Goal: Task Accomplishment & Management: Manage account settings

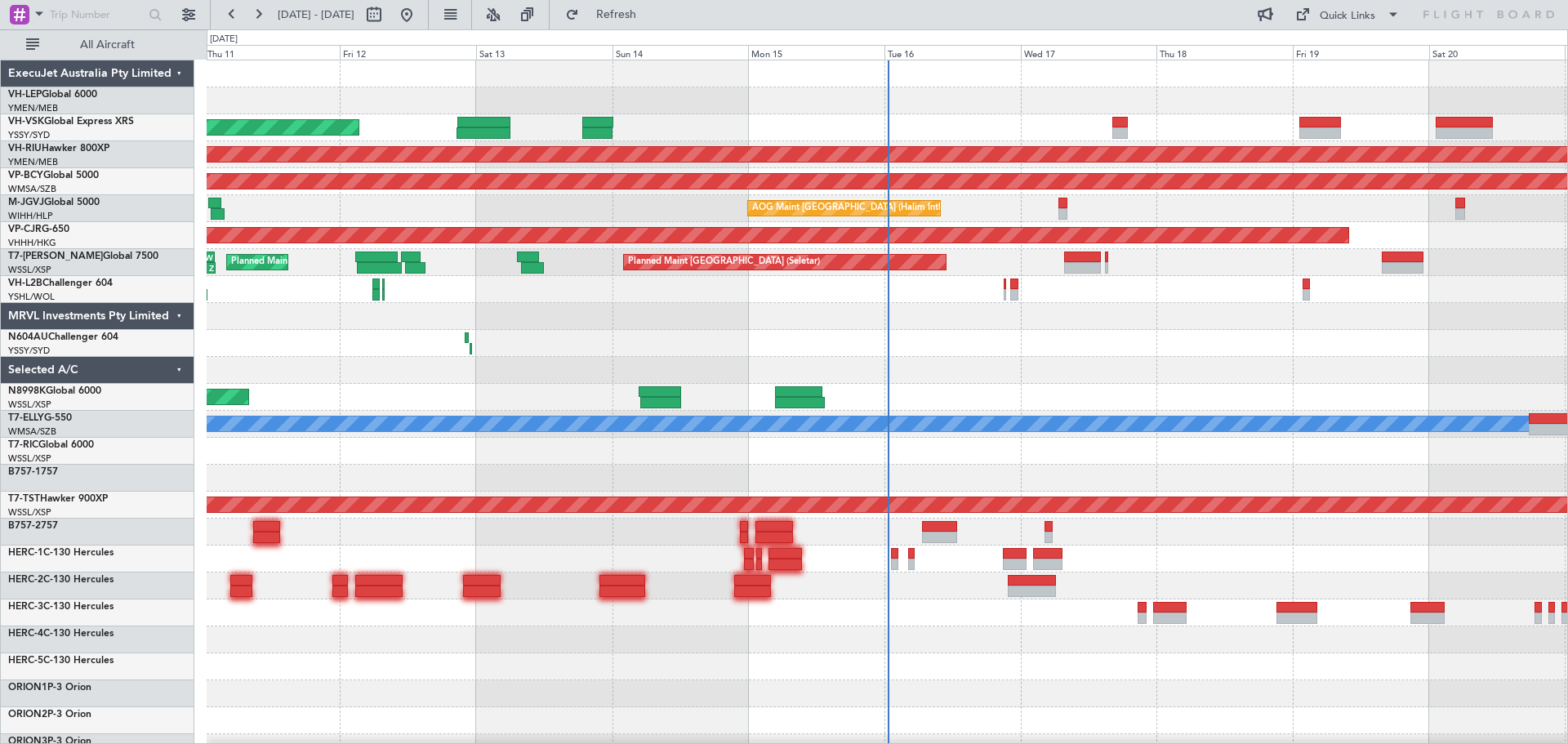
click at [663, 439] on div "Unplanned Maint Wichita (Wichita Mid-continent) Unplanned Maint Sydney ([PERSON…" at bounding box center [886, 505] width 1361 height 889
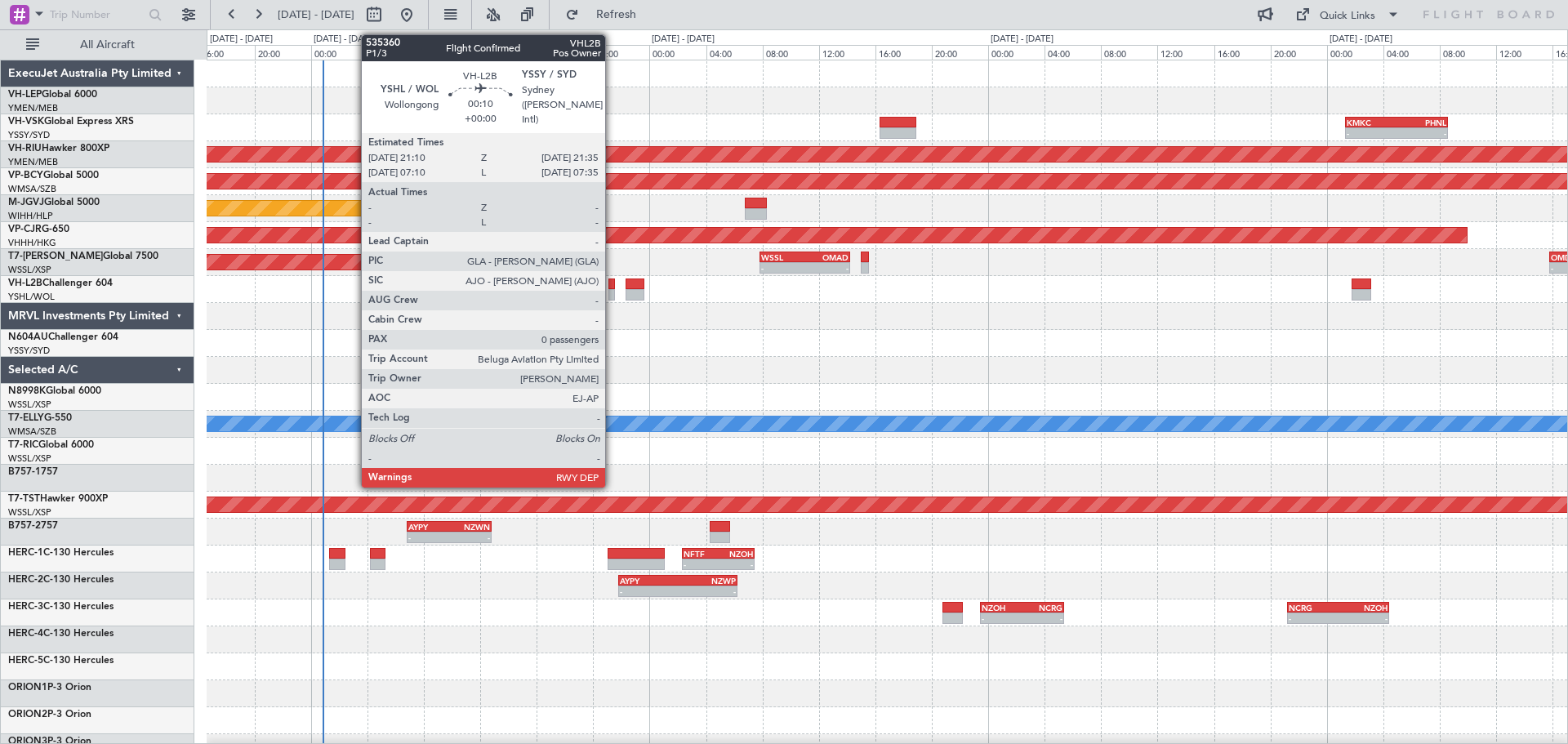
click at [613, 290] on div at bounding box center [612, 295] width 7 height 12
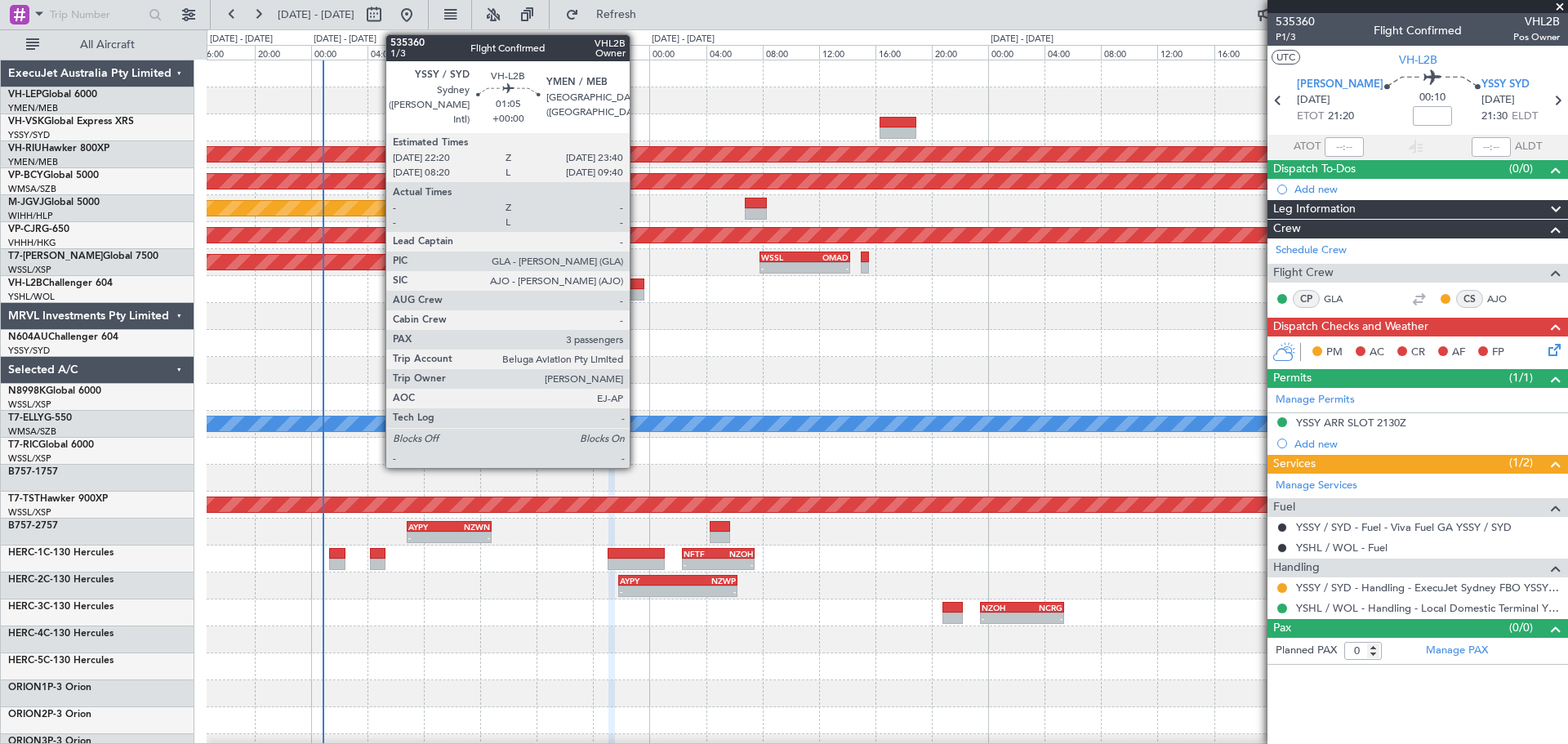
click at [638, 295] on div at bounding box center [636, 295] width 19 height 12
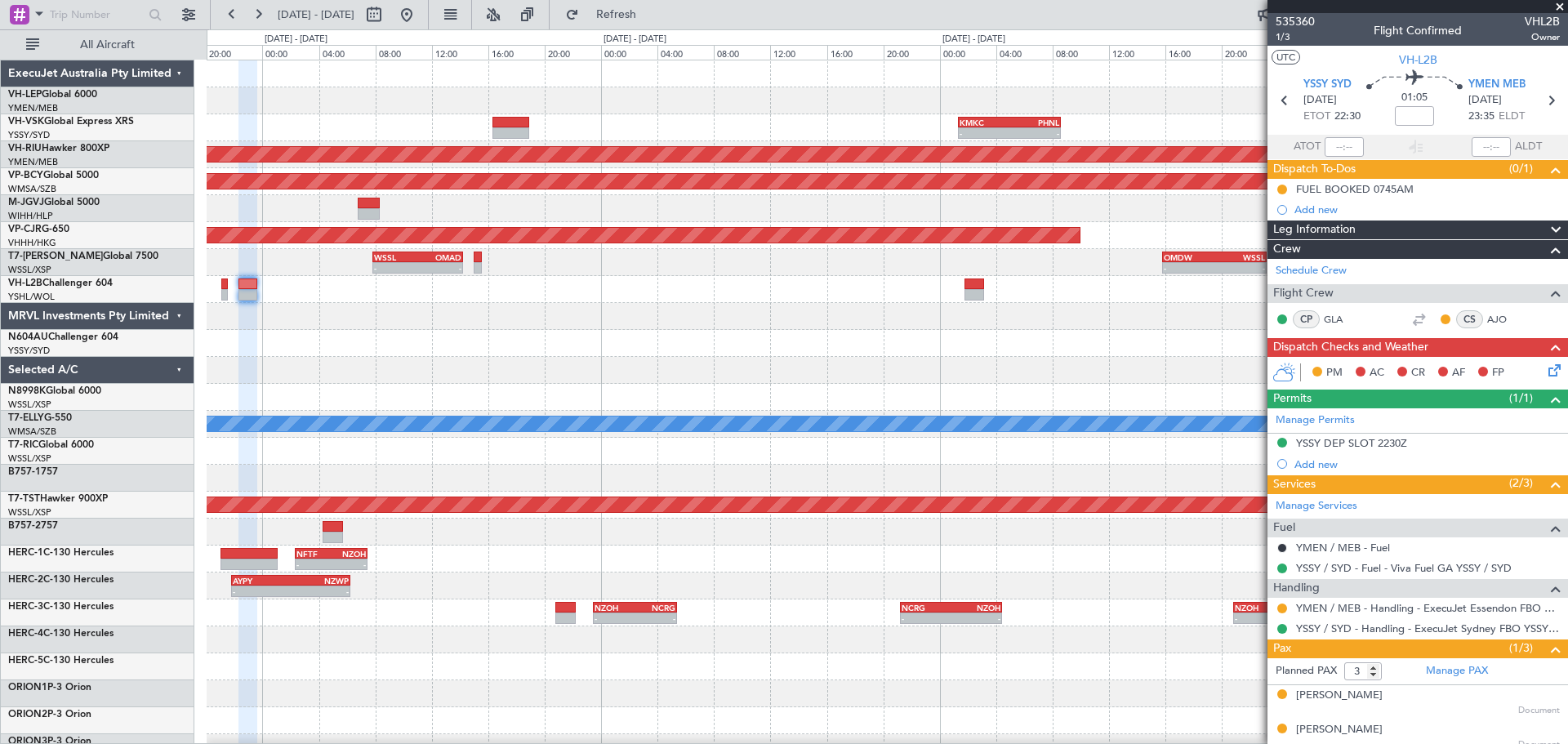
click at [666, 384] on div "- - KMKC 01:20 Z PHNL 08:35 Z - - PHNL 01:20 Z YSSY 11:20 Z Planned Maint [GEOG…" at bounding box center [886, 505] width 1361 height 889
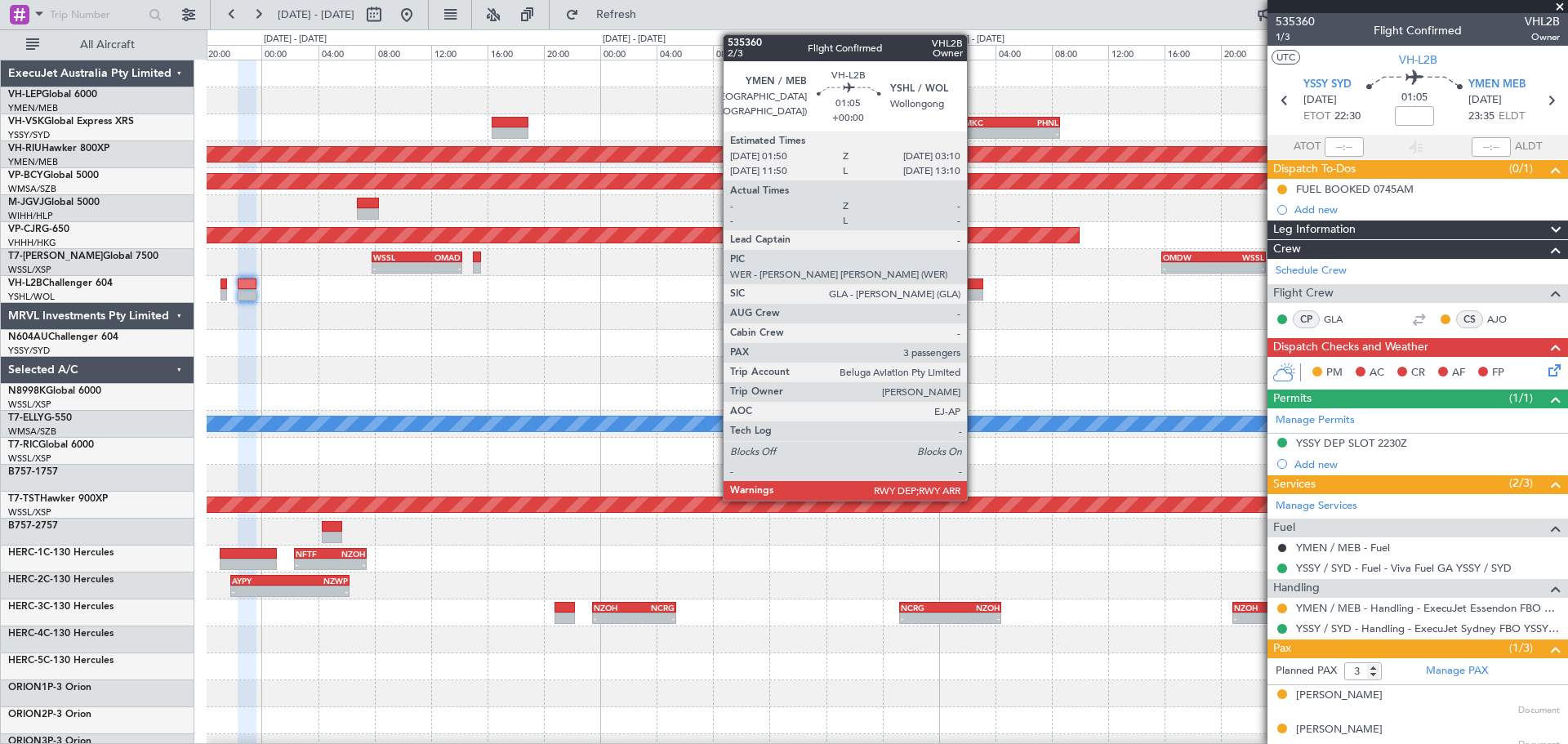
click at [975, 293] on div at bounding box center [974, 295] width 19 height 12
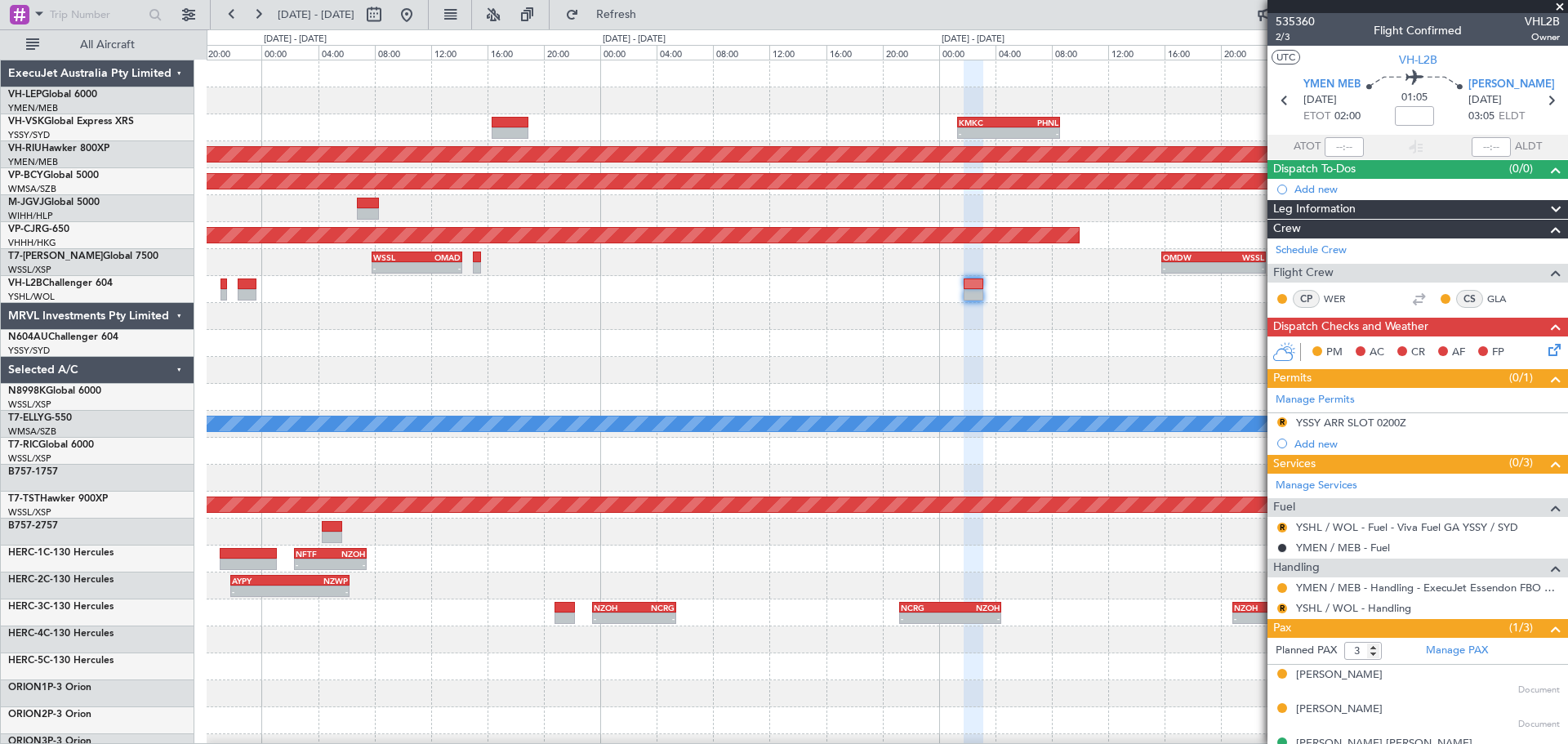
click at [786, 398] on div "- - KMKC 01:20 Z PHNL 08:35 Z - - PHNL 01:20 Z YSSY 11:20 Z Planned Maint [GEOG…" at bounding box center [886, 505] width 1361 height 889
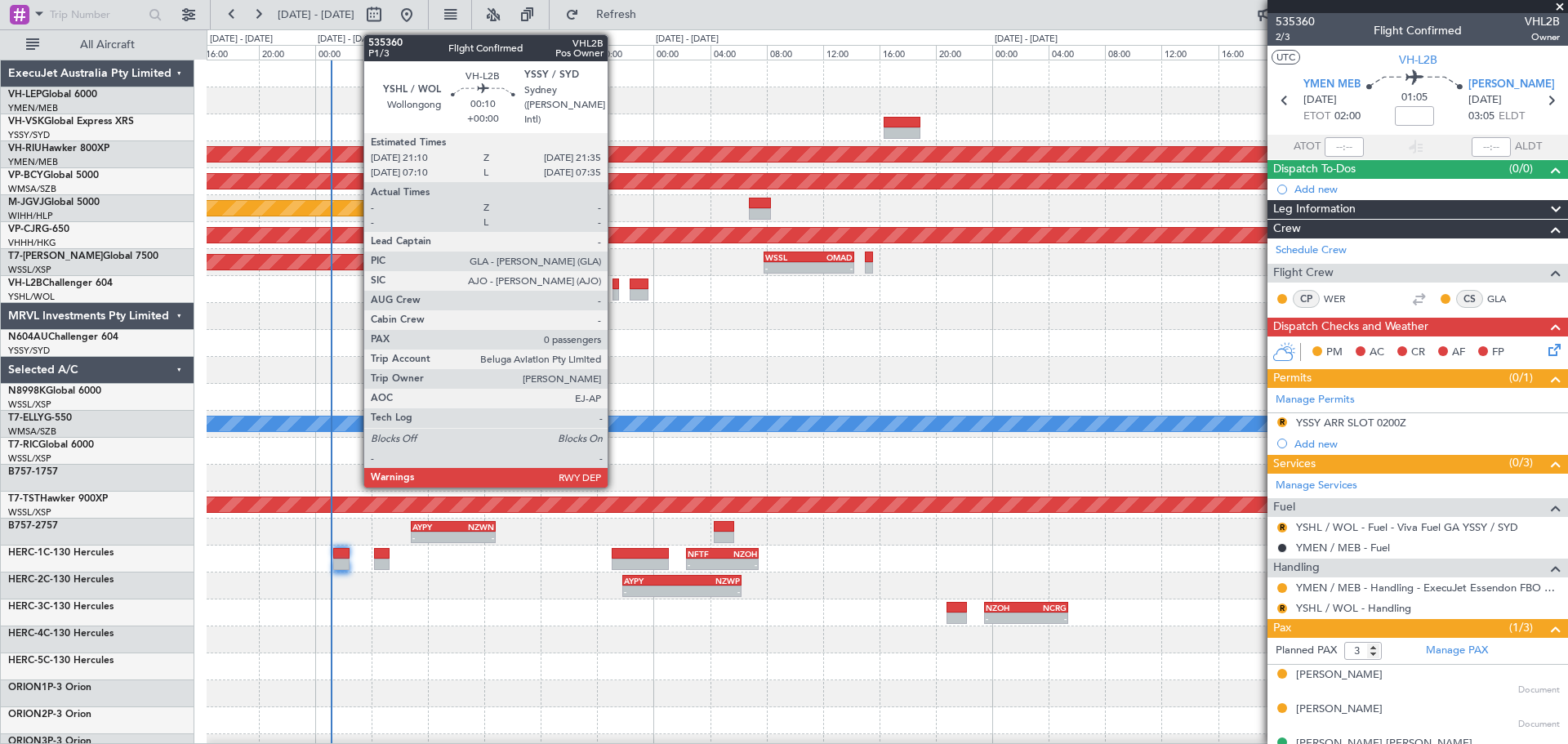
click at [615, 284] on div at bounding box center [615, 284] width 7 height 12
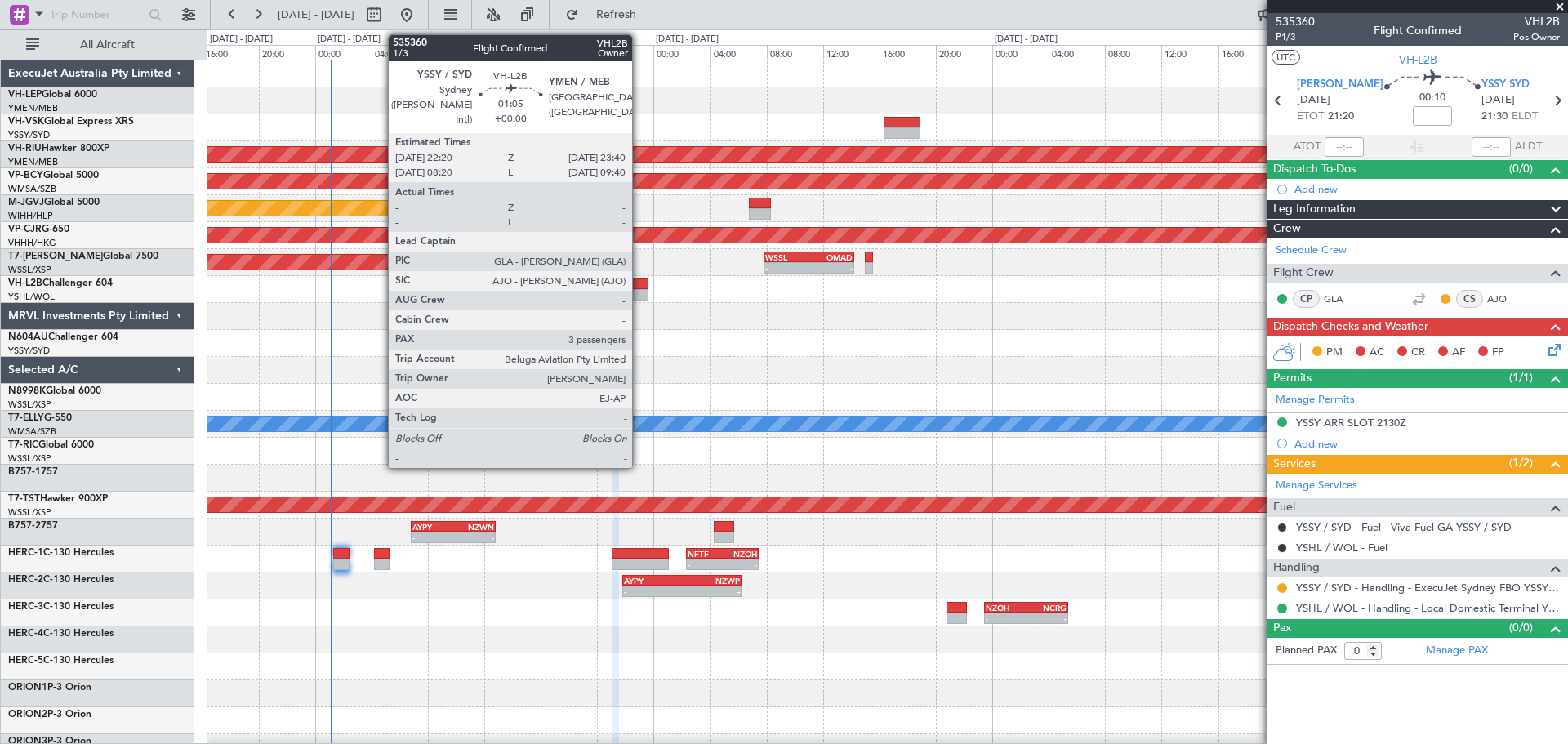
click at [639, 289] on div at bounding box center [639, 295] width 19 height 12
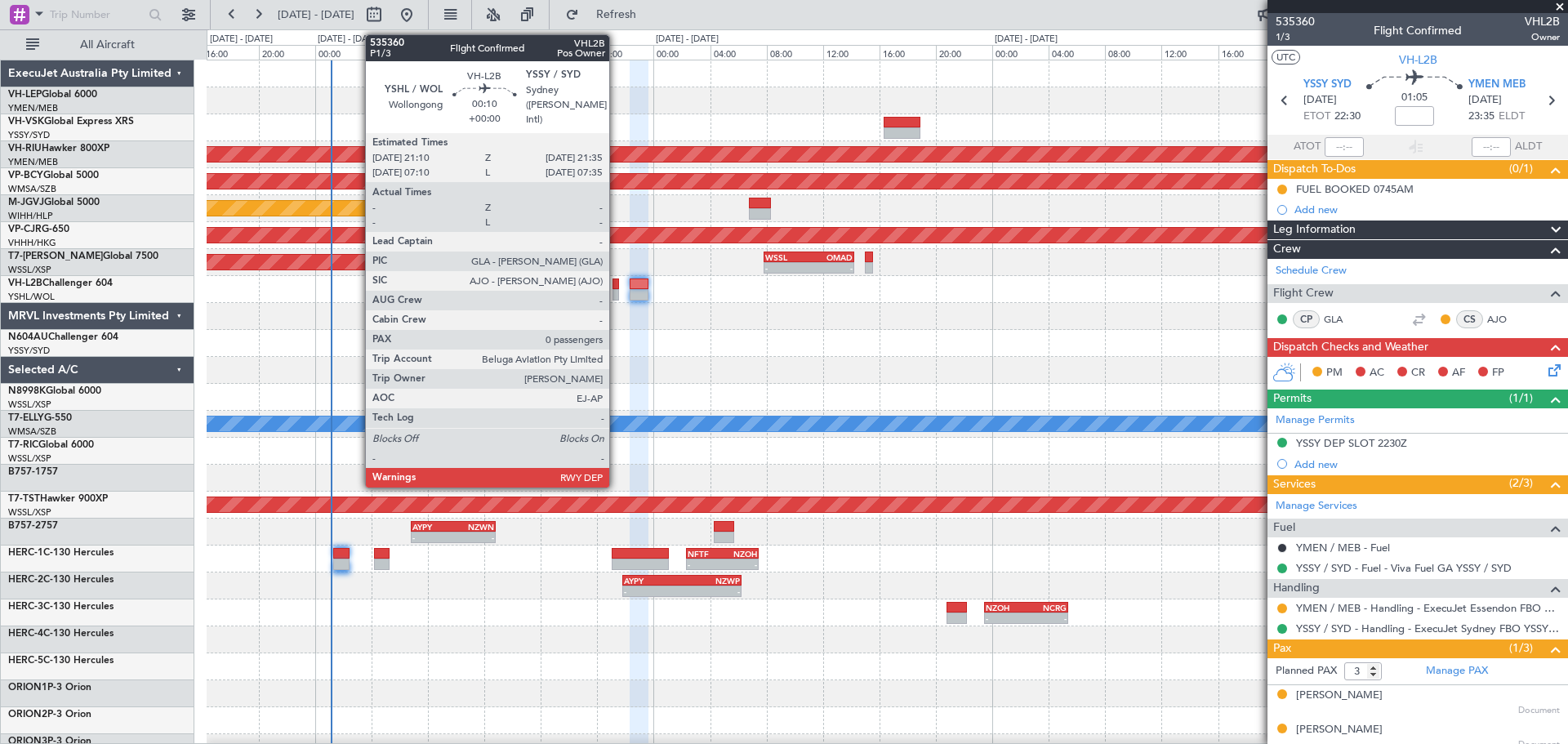
click at [616, 287] on div at bounding box center [615, 284] width 7 height 12
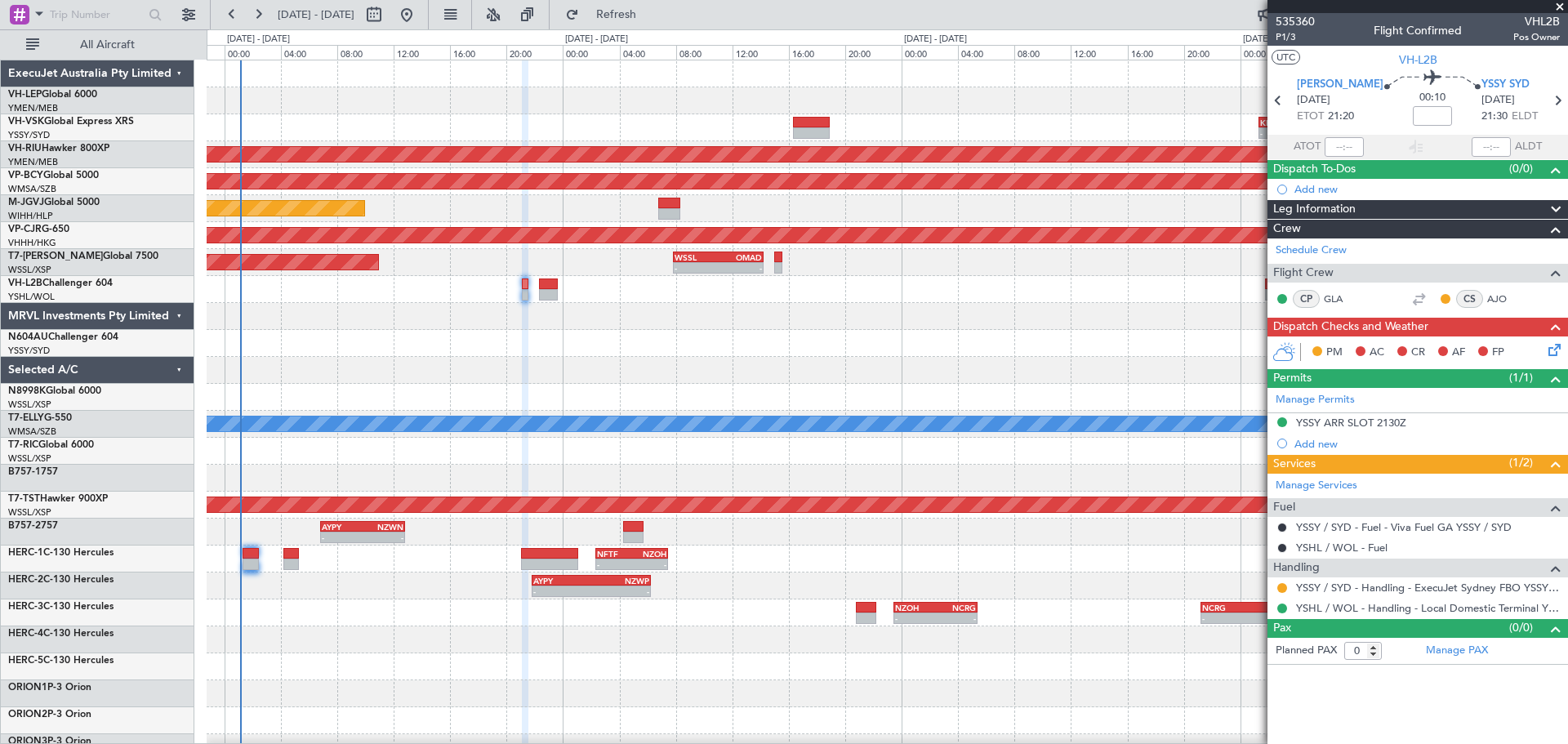
click at [571, 419] on div "- - KMKC 01:20 Z PHNL 08:35 Z - - PHNL 01:20 Z YSSY 11:20 Z Planned Maint [GEOG…" at bounding box center [886, 505] width 1361 height 889
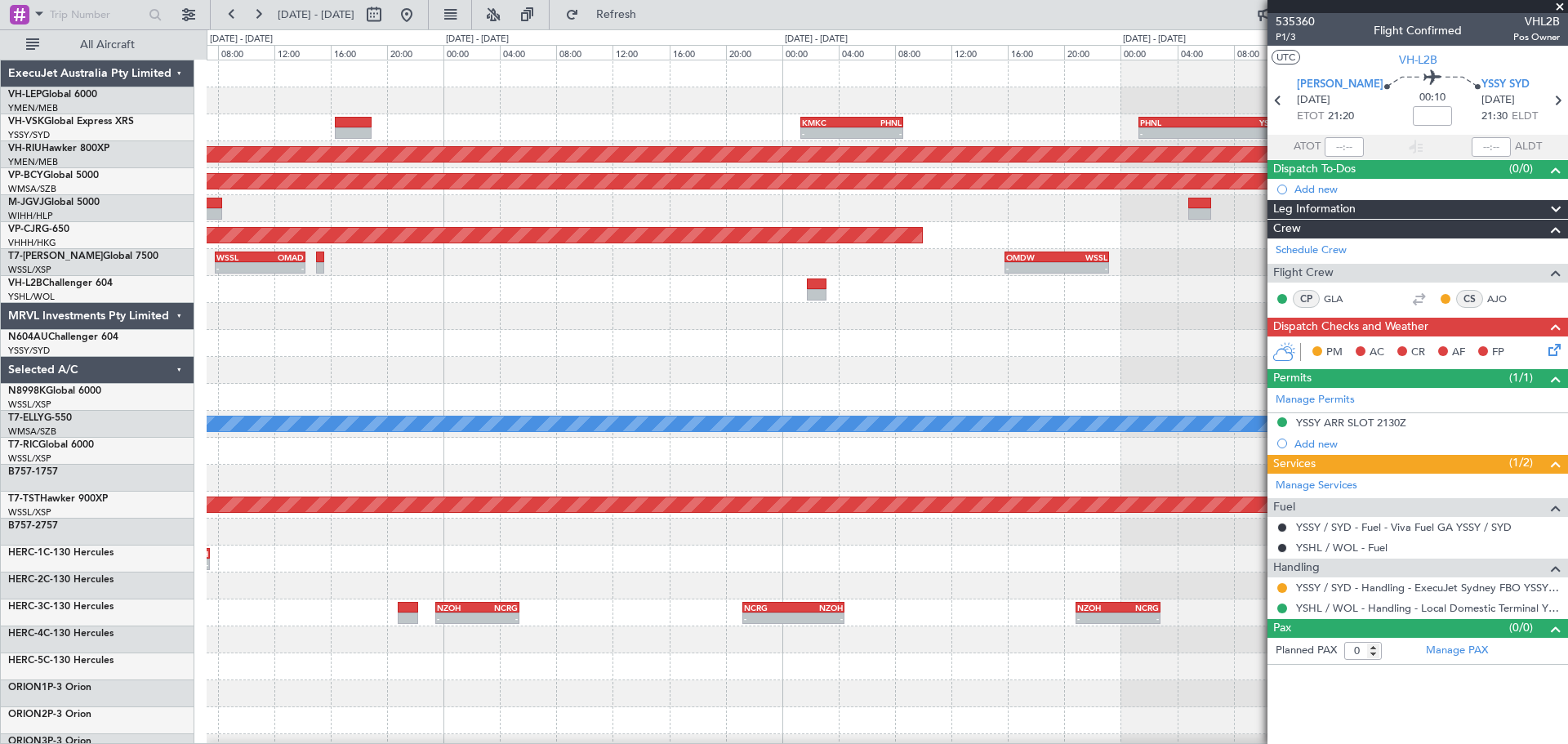
click at [910, 382] on div at bounding box center [886, 371] width 1361 height 27
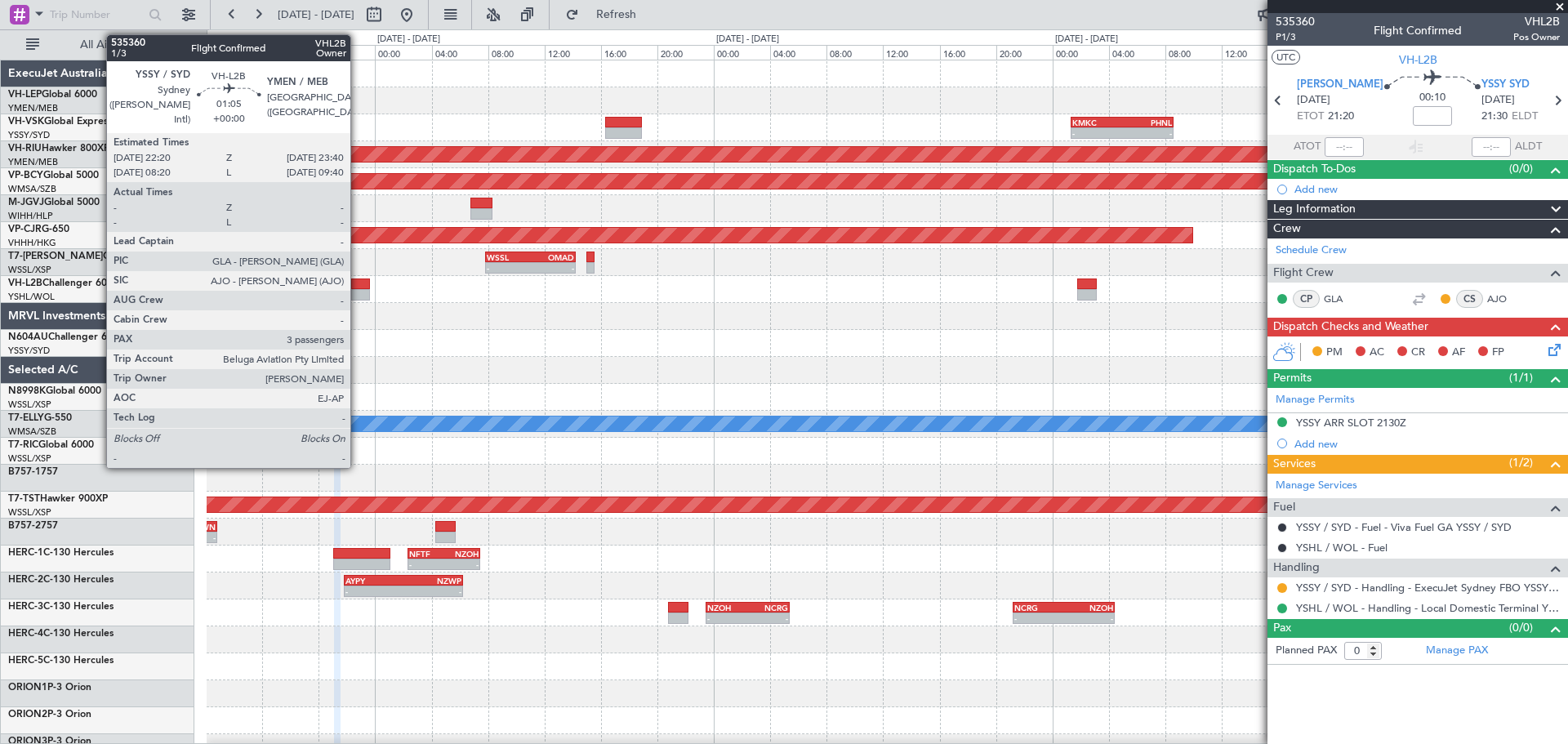
click at [358, 285] on div at bounding box center [361, 284] width 19 height 12
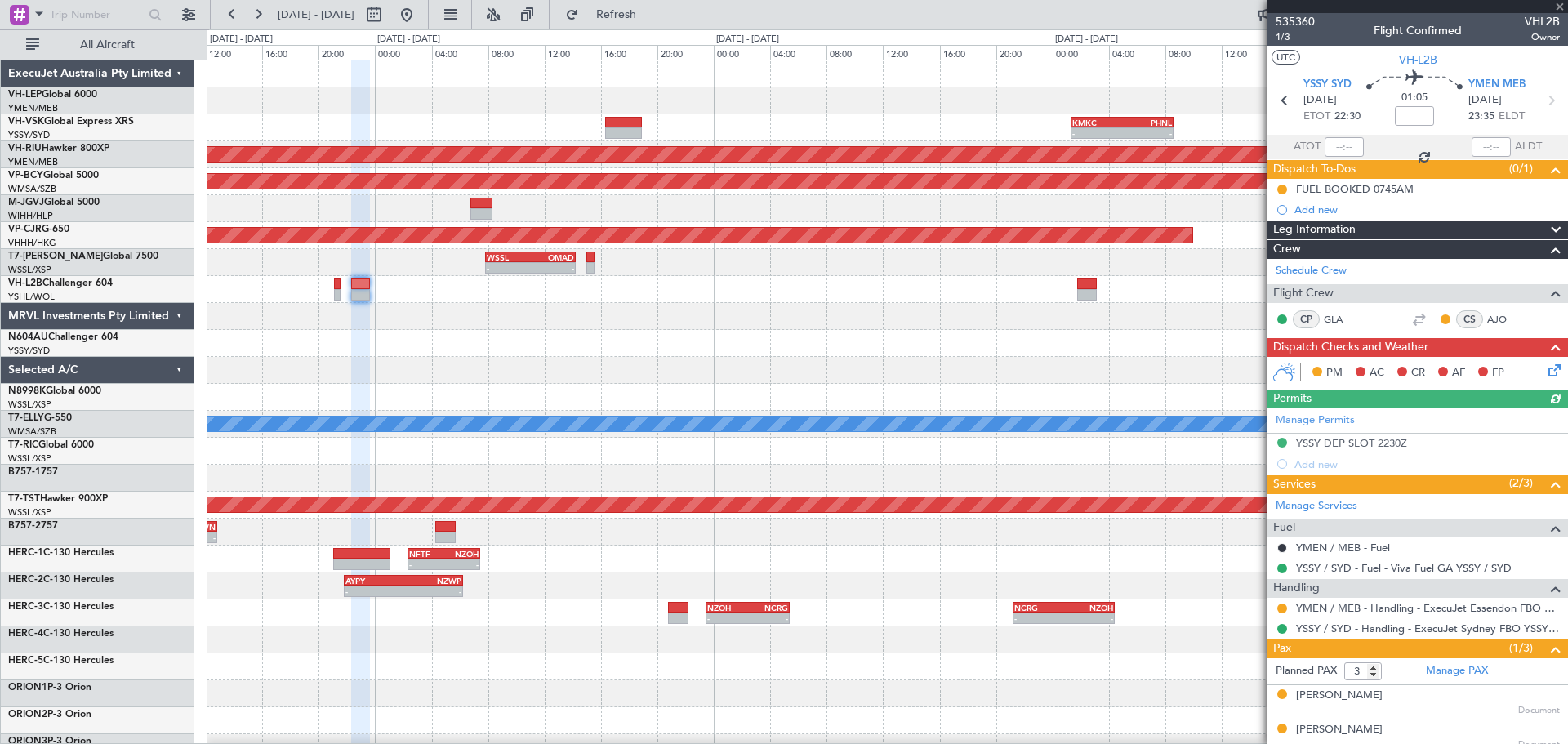
scroll to position [46, 0]
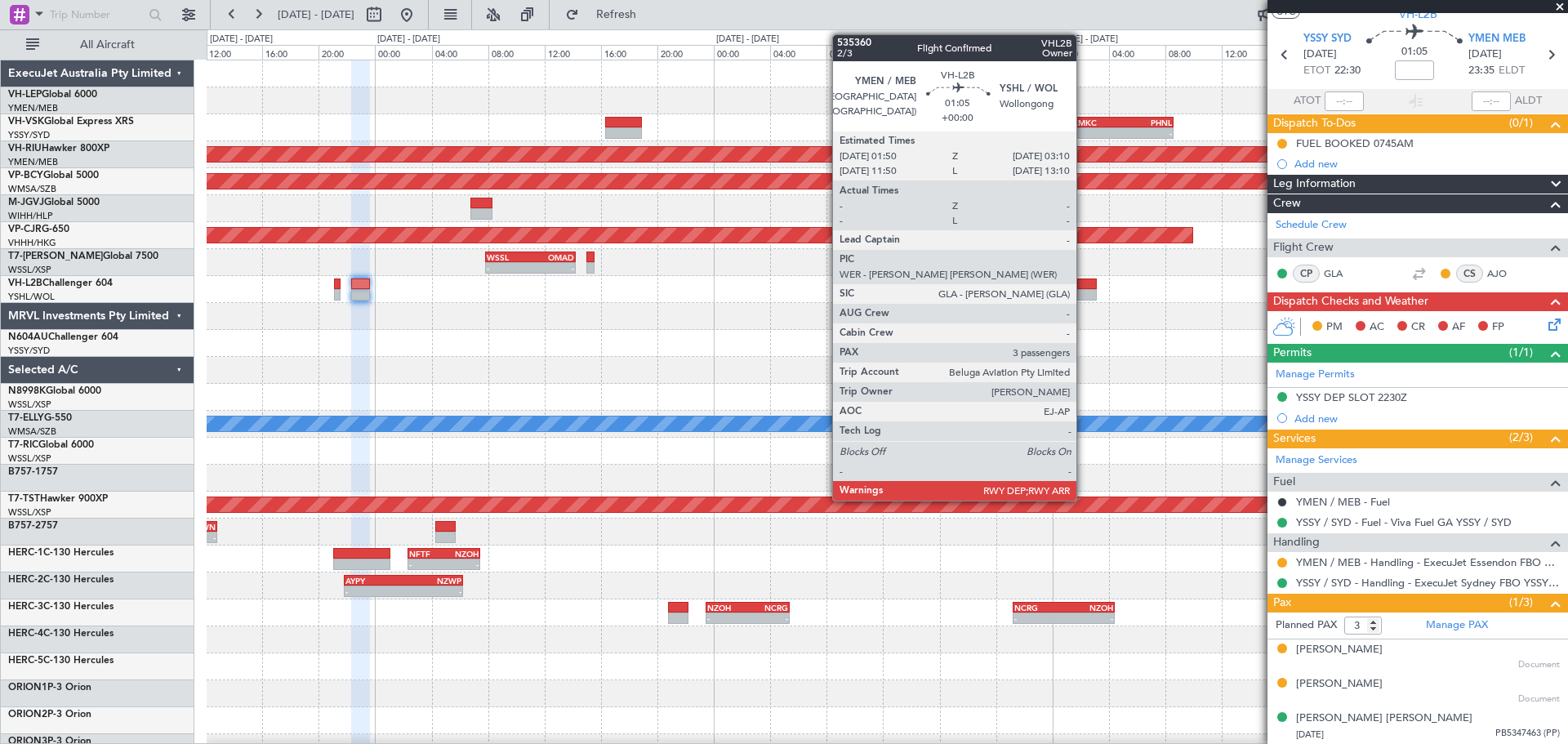
click at [1084, 289] on div at bounding box center [1087, 295] width 19 height 12
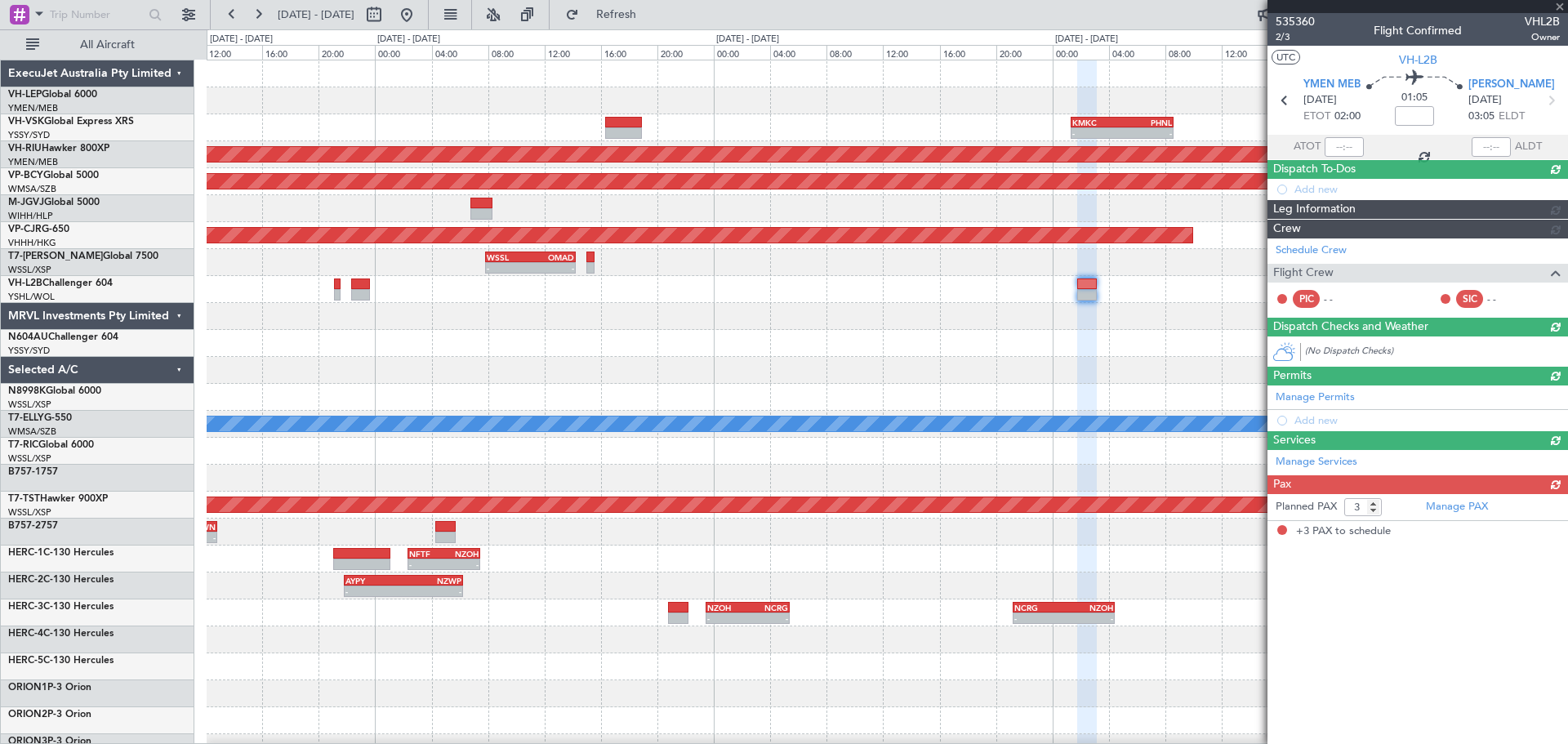
scroll to position [0, 0]
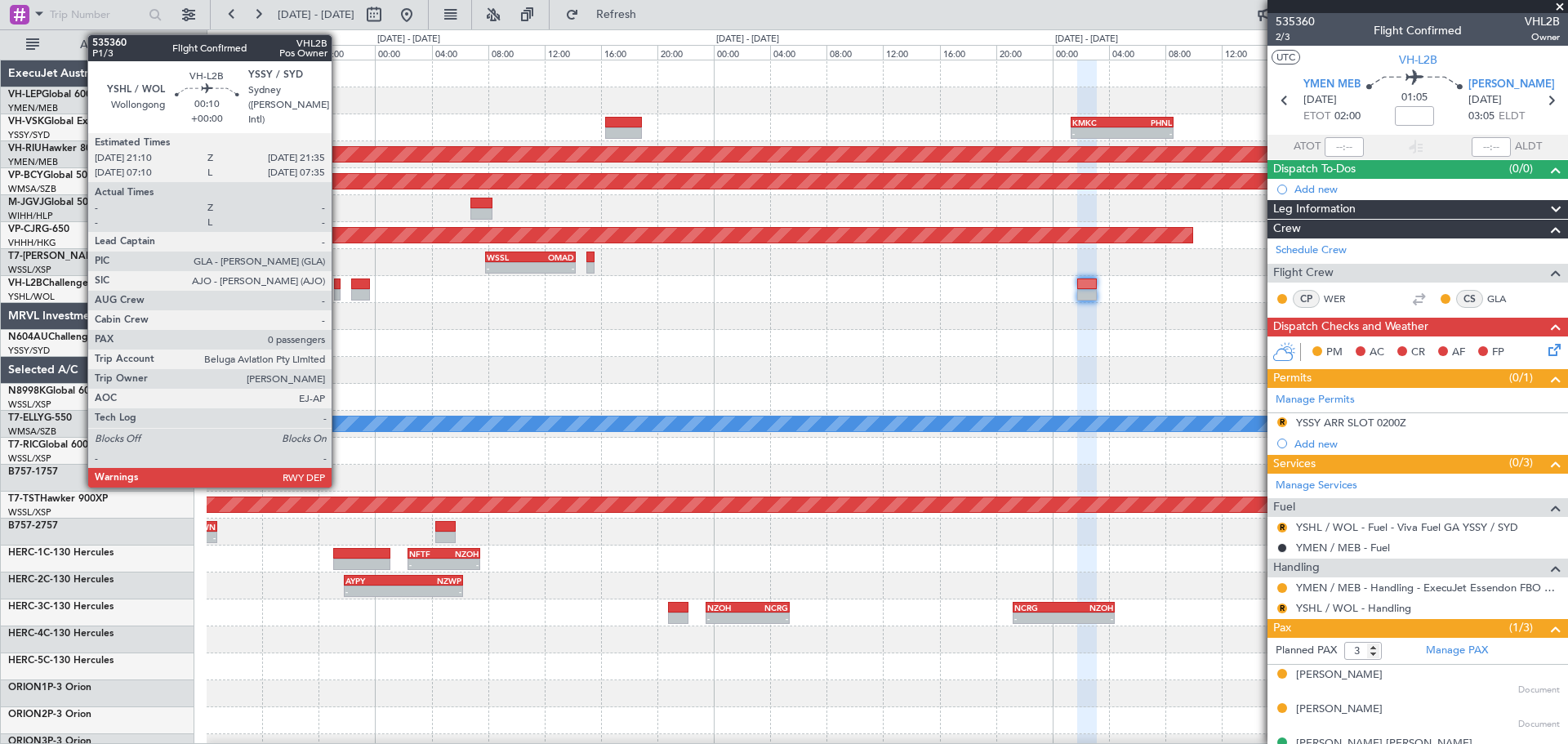
click at [339, 290] on div at bounding box center [337, 295] width 7 height 12
click at [338, 293] on div at bounding box center [337, 295] width 7 height 12
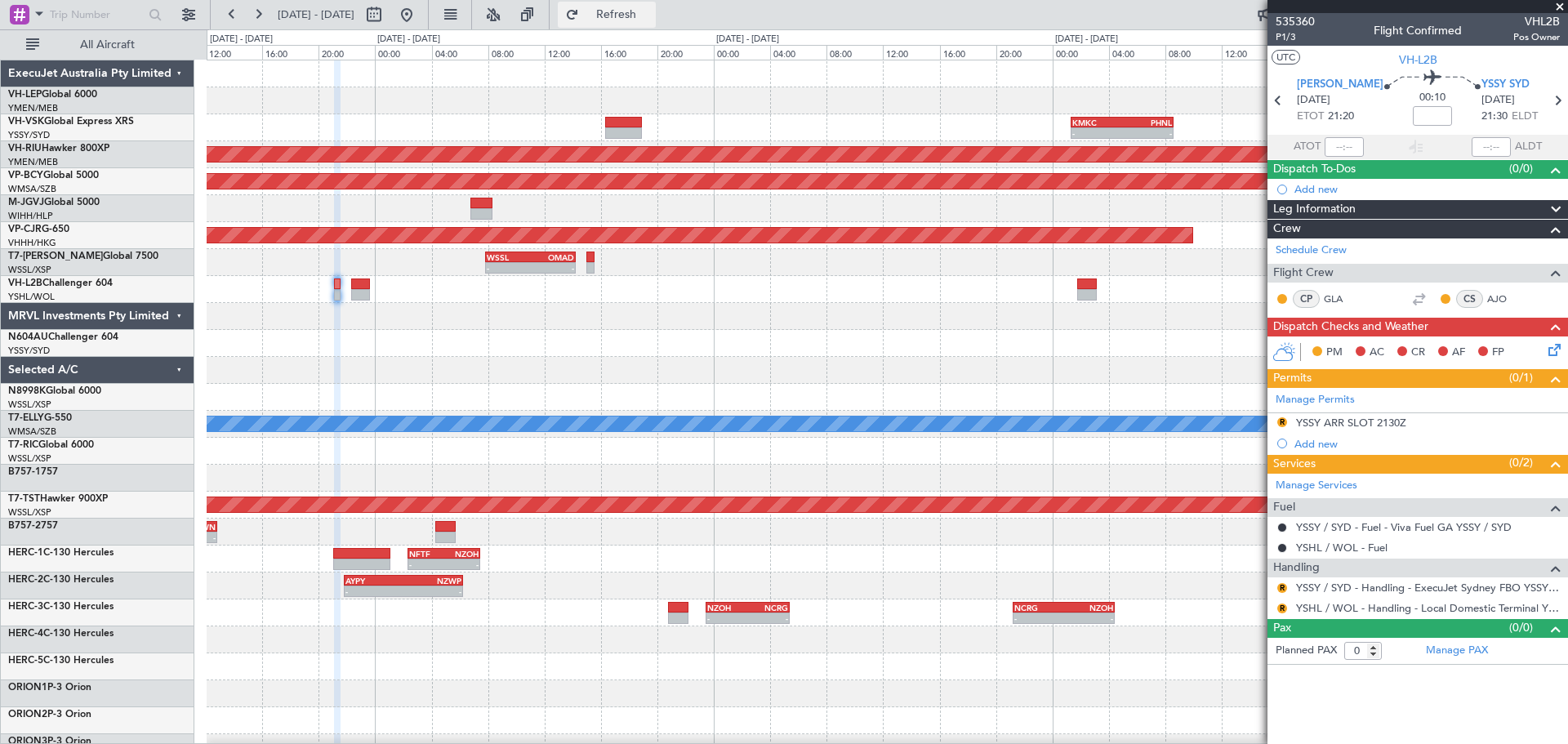
click at [647, 13] on span "Refresh" at bounding box center [616, 14] width 68 height 12
click at [1417, 297] on div at bounding box center [1419, 299] width 19 height 19
click at [1284, 609] on button "R" at bounding box center [1283, 609] width 10 height 10
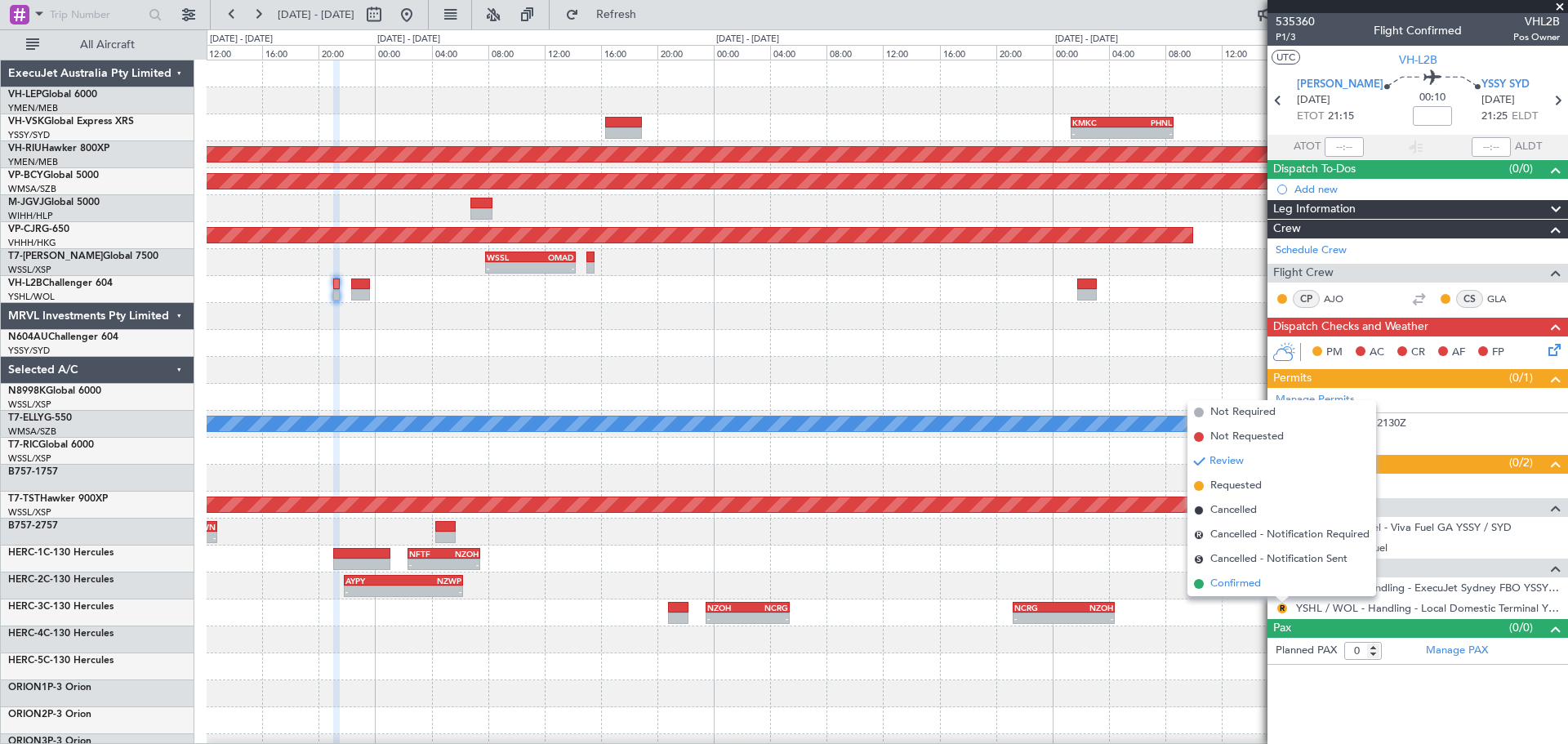
click at [1256, 584] on span "Confirmed" at bounding box center [1236, 584] width 51 height 16
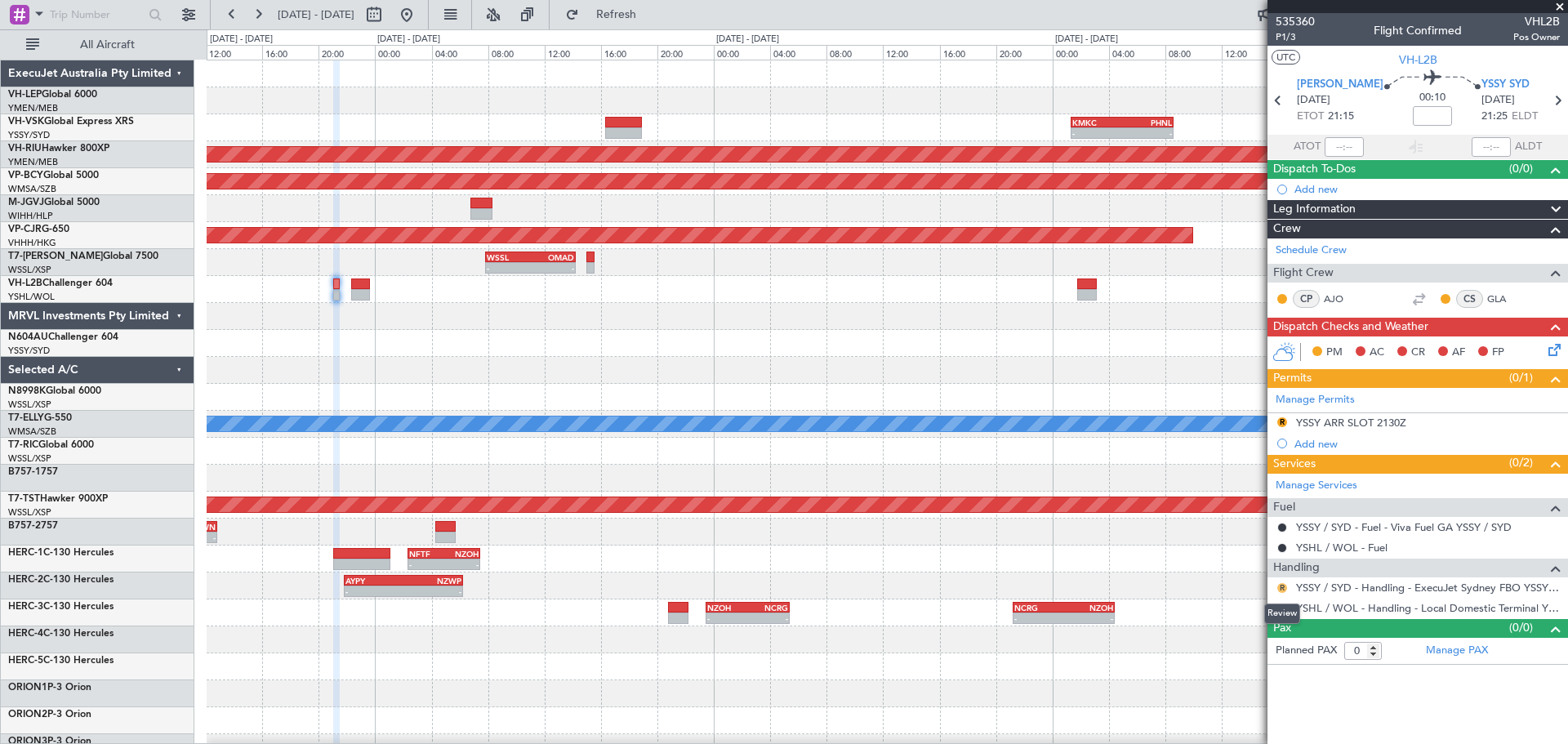
click at [1284, 585] on button "R" at bounding box center [1283, 588] width 10 height 10
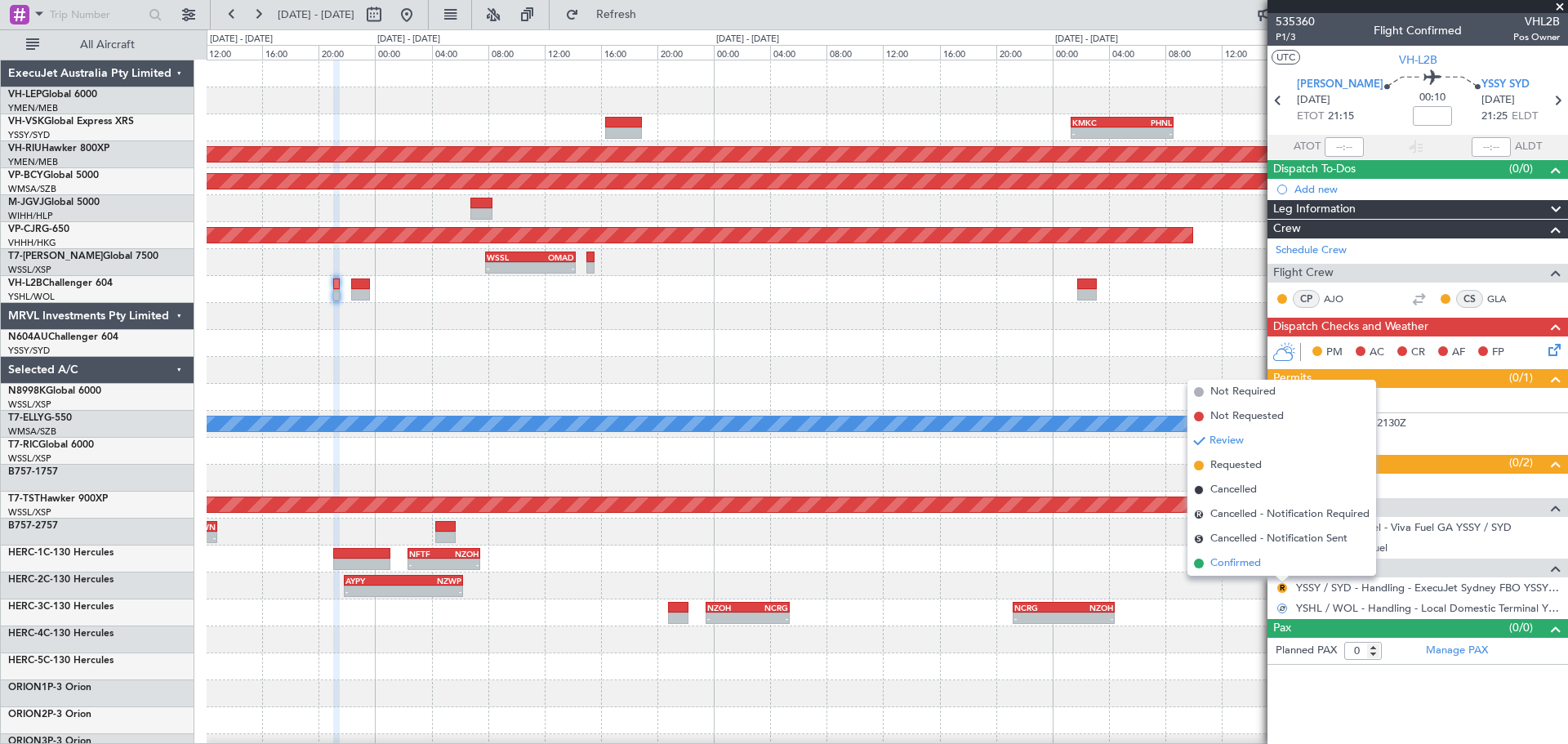
click at [1246, 556] on span "Confirmed" at bounding box center [1236, 564] width 51 height 16
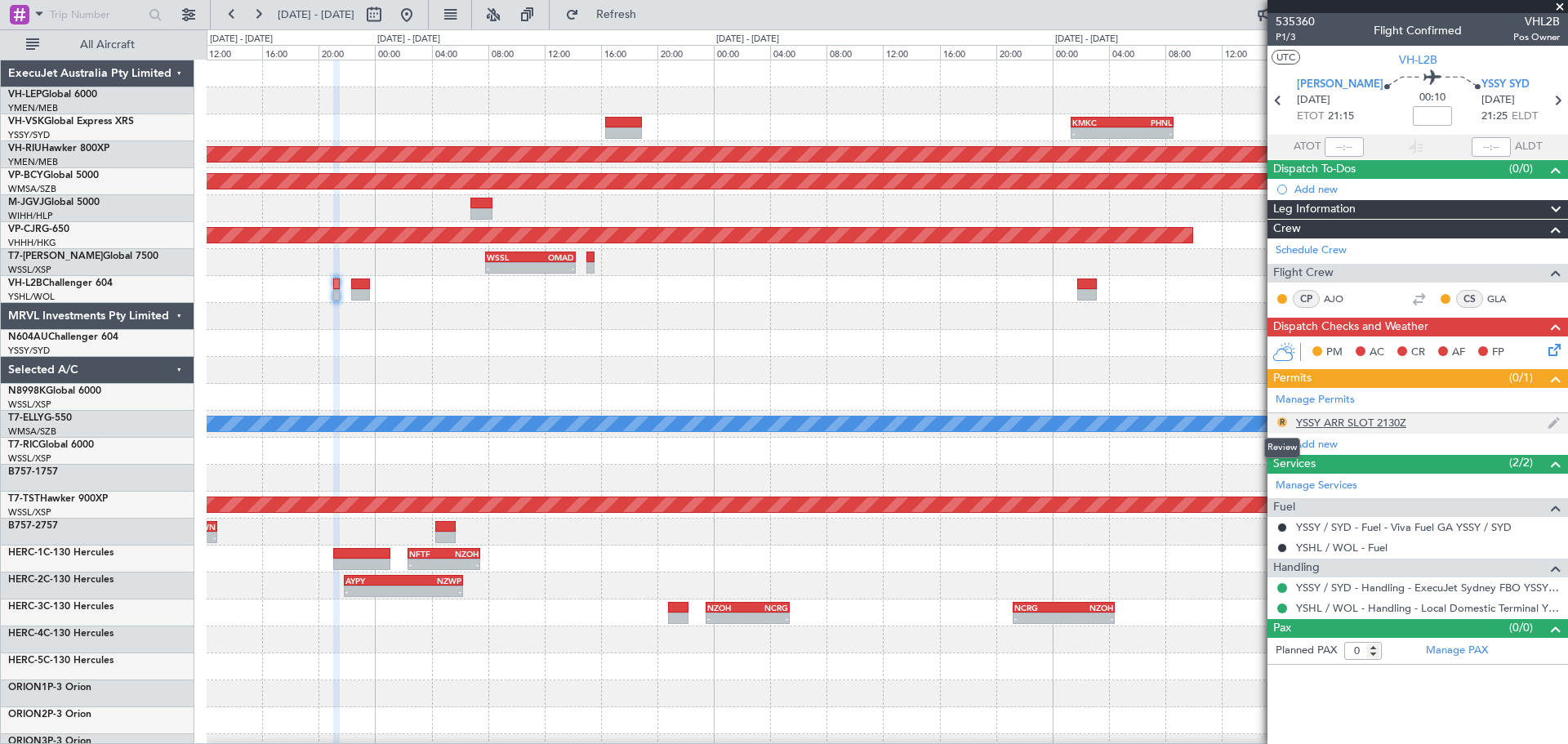
click at [1284, 420] on button "R" at bounding box center [1283, 422] width 10 height 10
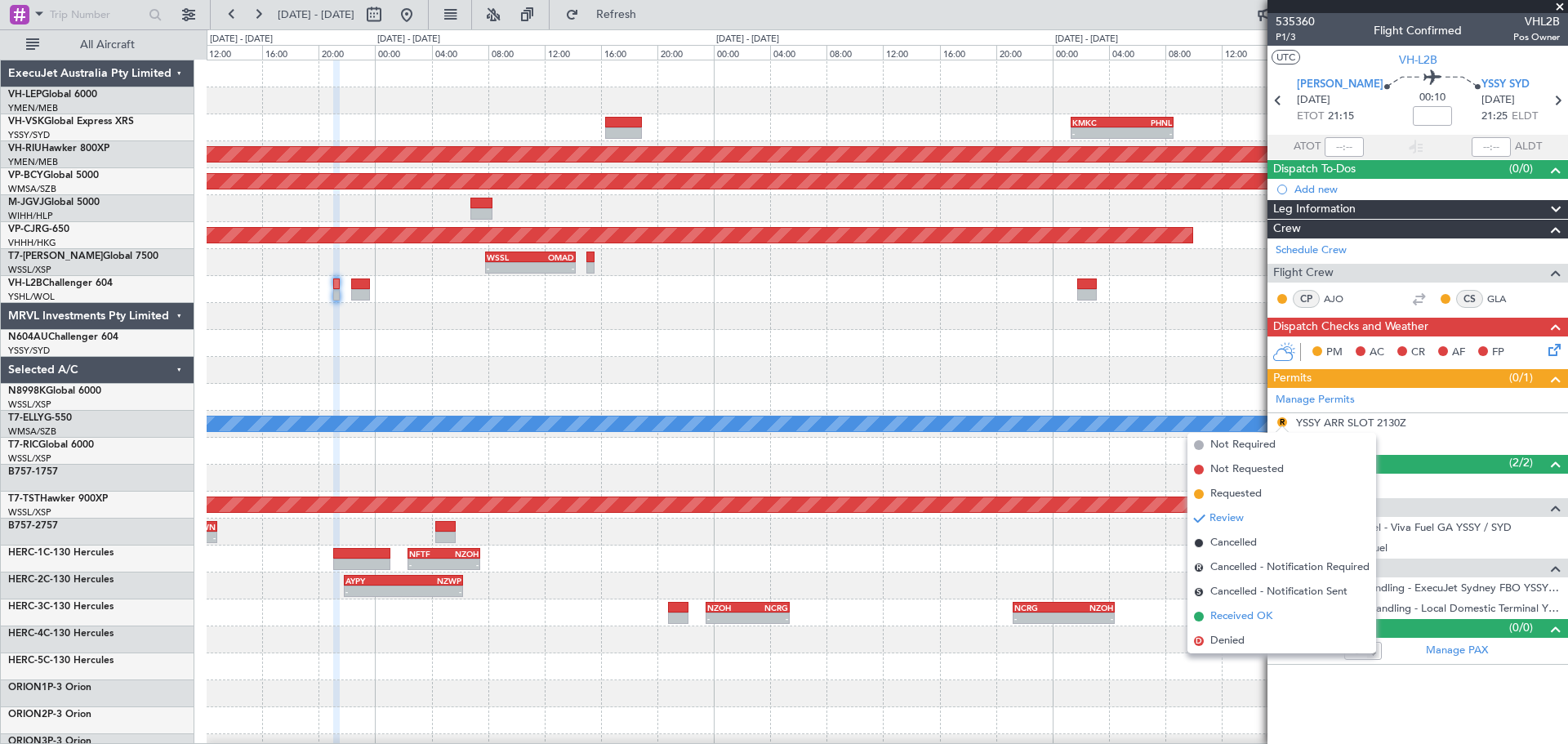
click at [1231, 613] on span "Received OK" at bounding box center [1242, 616] width 62 height 16
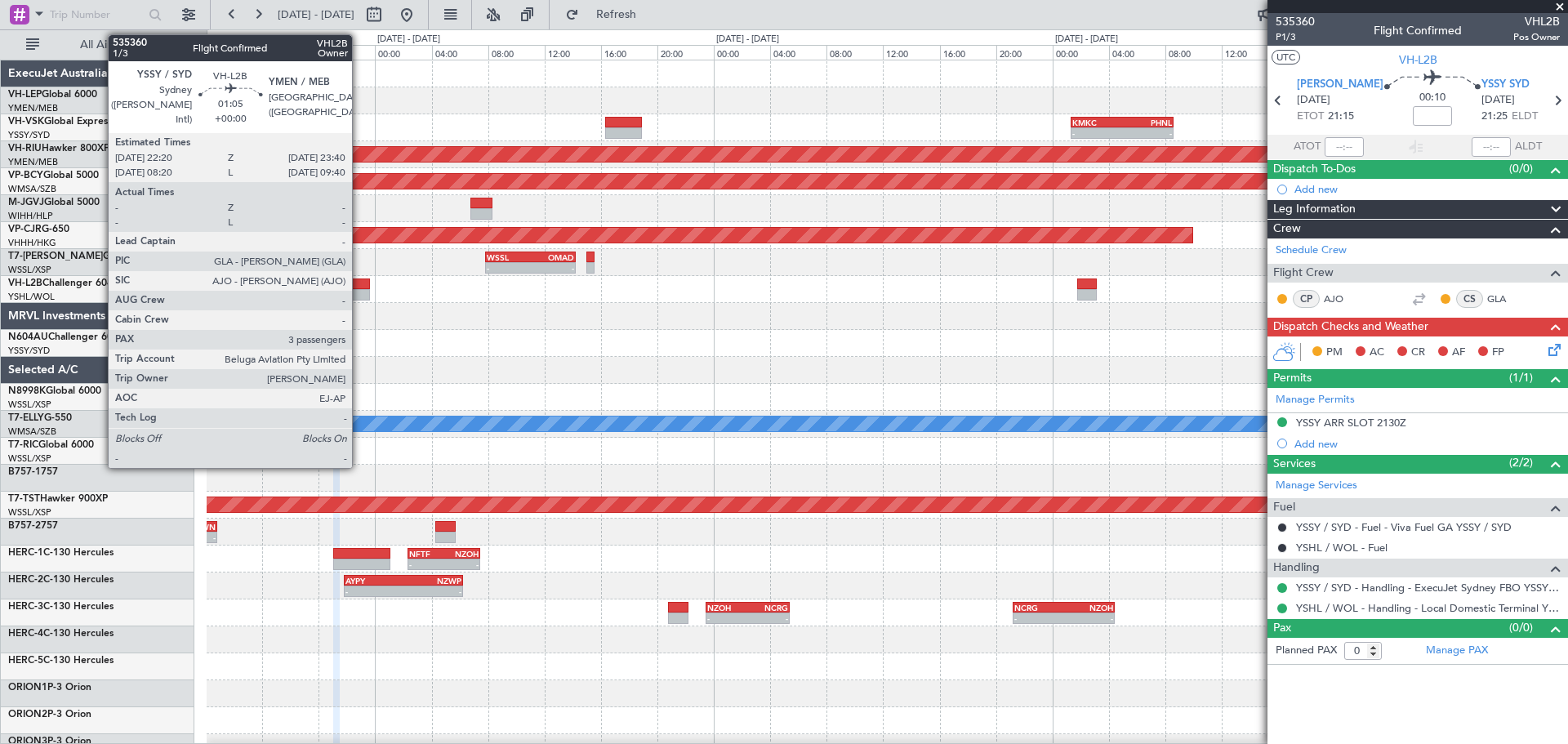
click at [359, 286] on div at bounding box center [361, 284] width 19 height 12
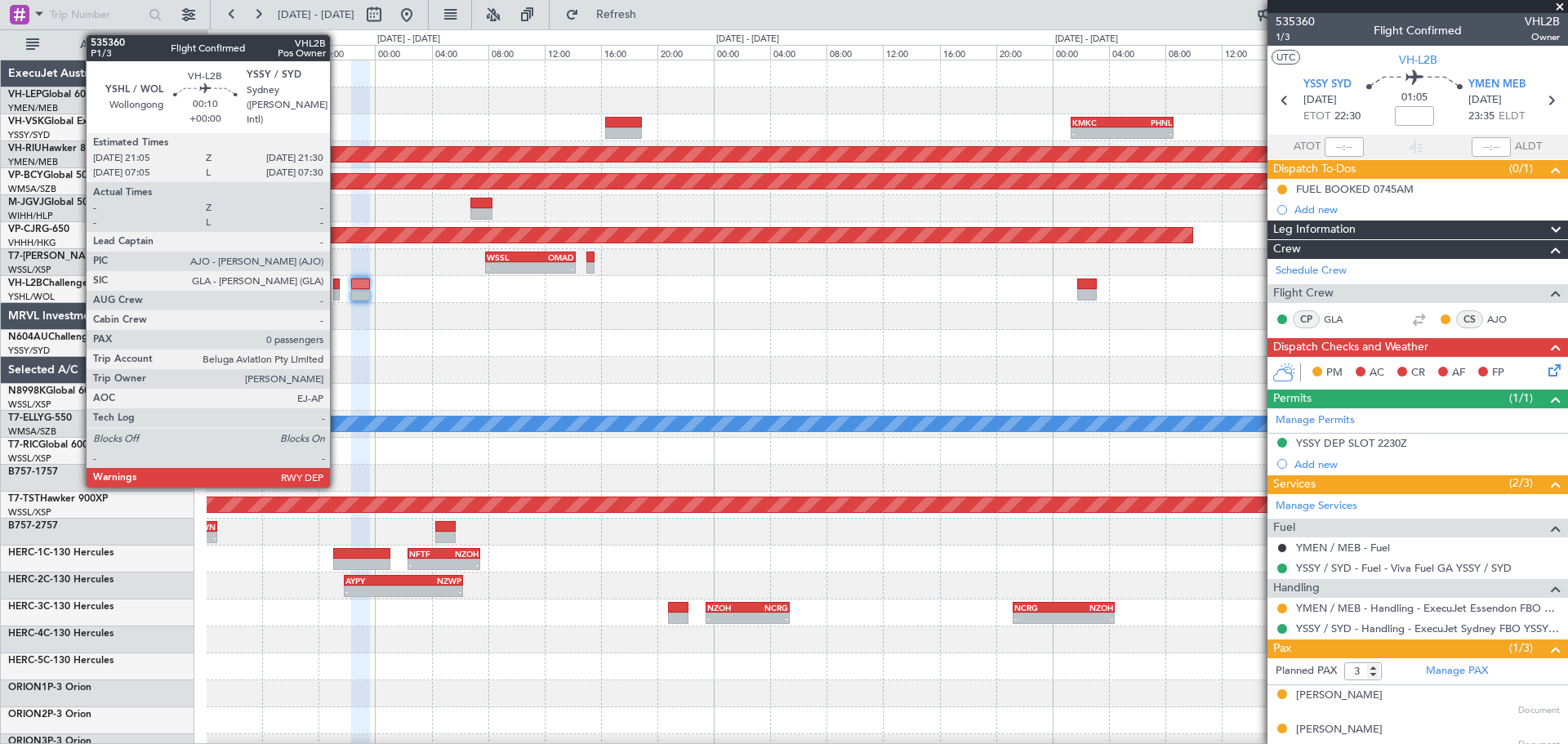
click at [337, 293] on div at bounding box center [336, 295] width 7 height 12
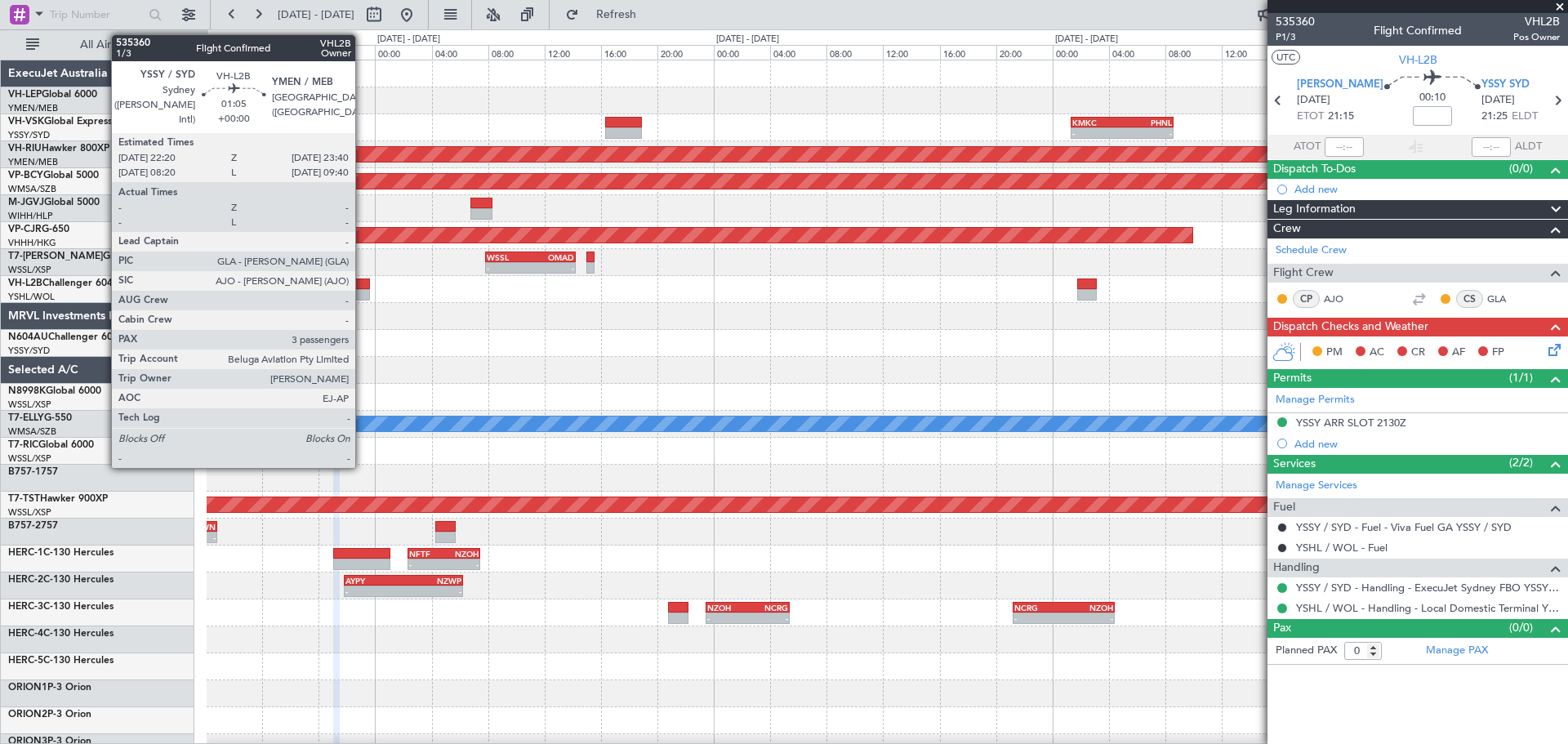
click at [363, 296] on div at bounding box center [361, 295] width 19 height 12
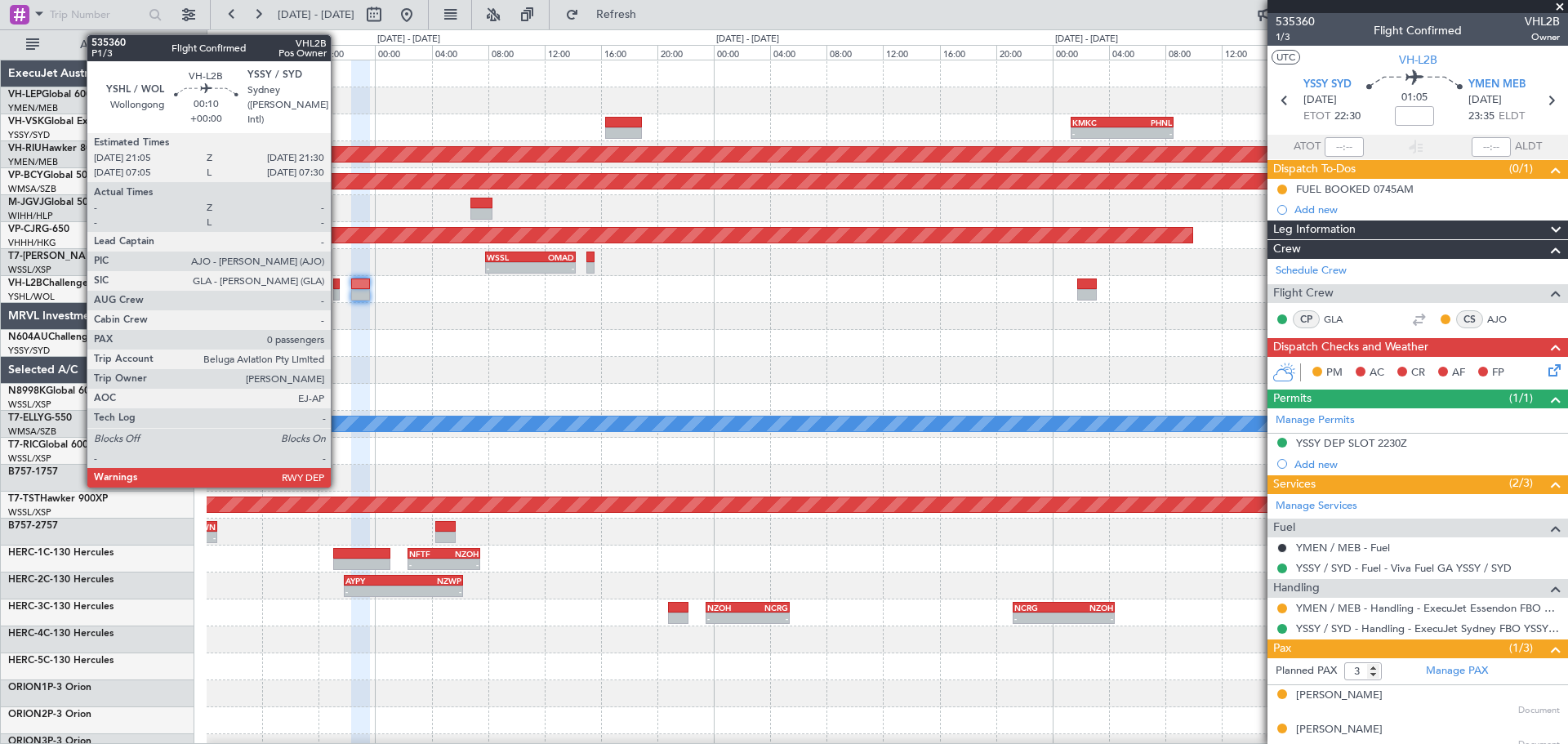
click at [338, 292] on div at bounding box center [336, 295] width 7 height 12
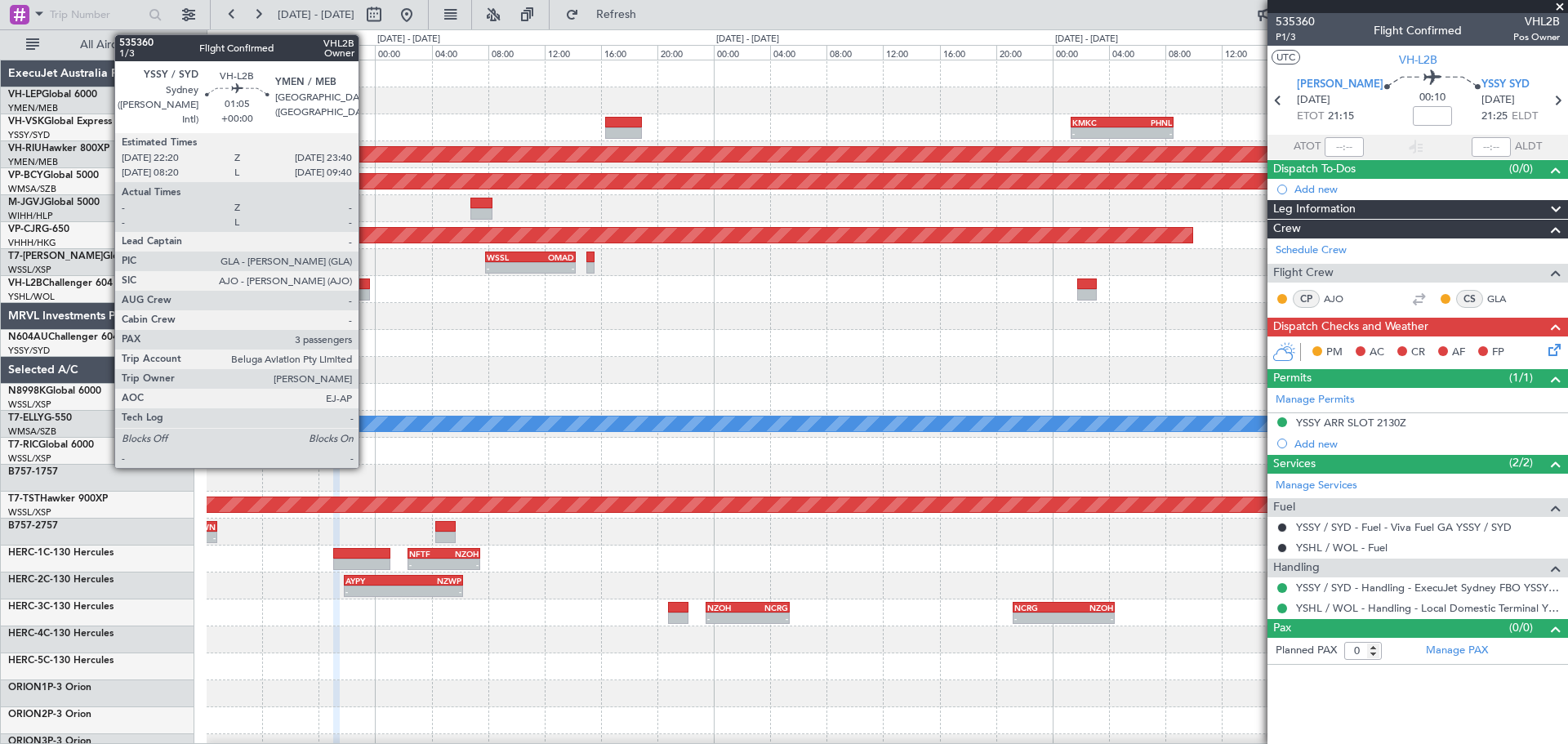
click at [366, 285] on div at bounding box center [361, 284] width 19 height 12
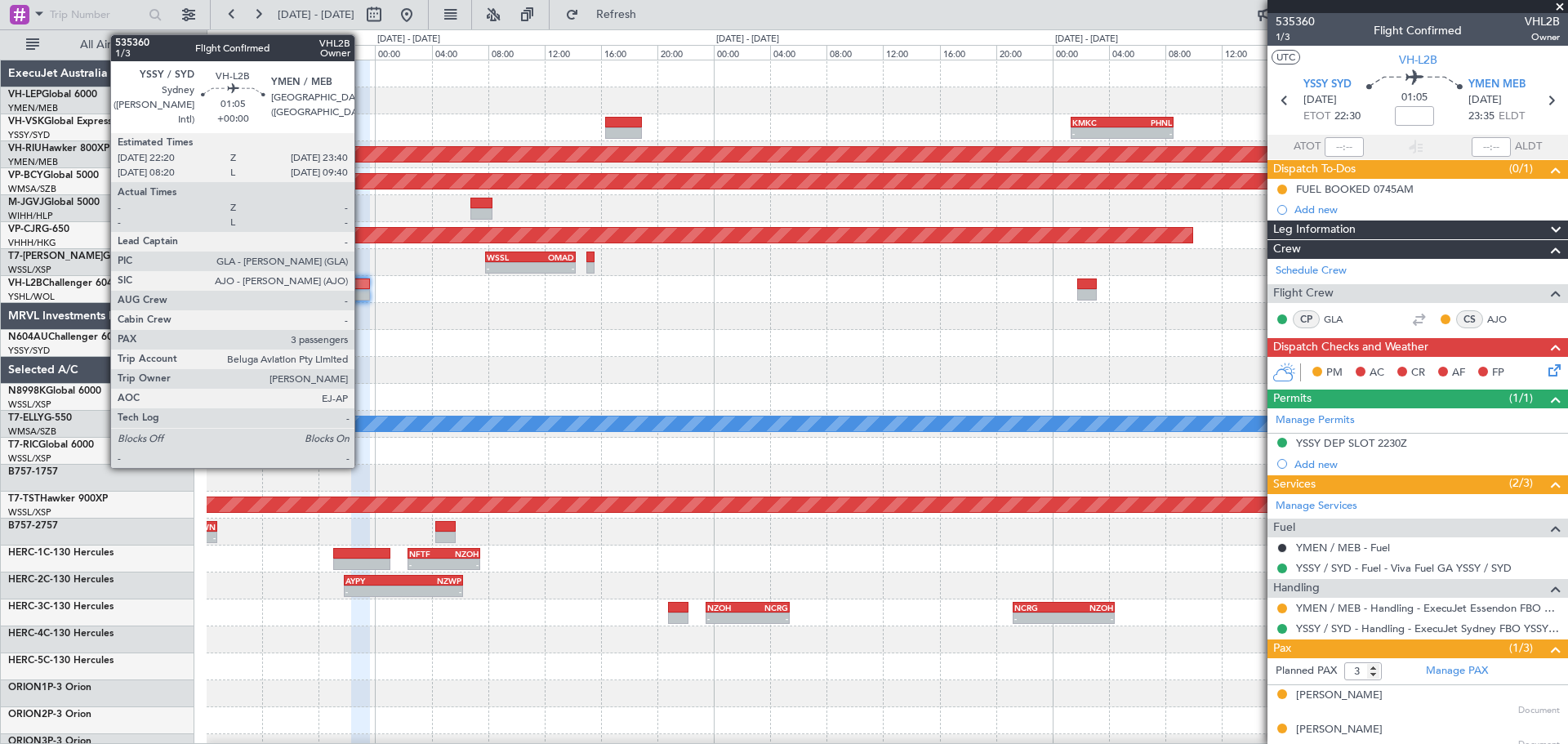
click at [362, 297] on div at bounding box center [361, 295] width 19 height 12
click at [360, 291] on div at bounding box center [361, 295] width 19 height 12
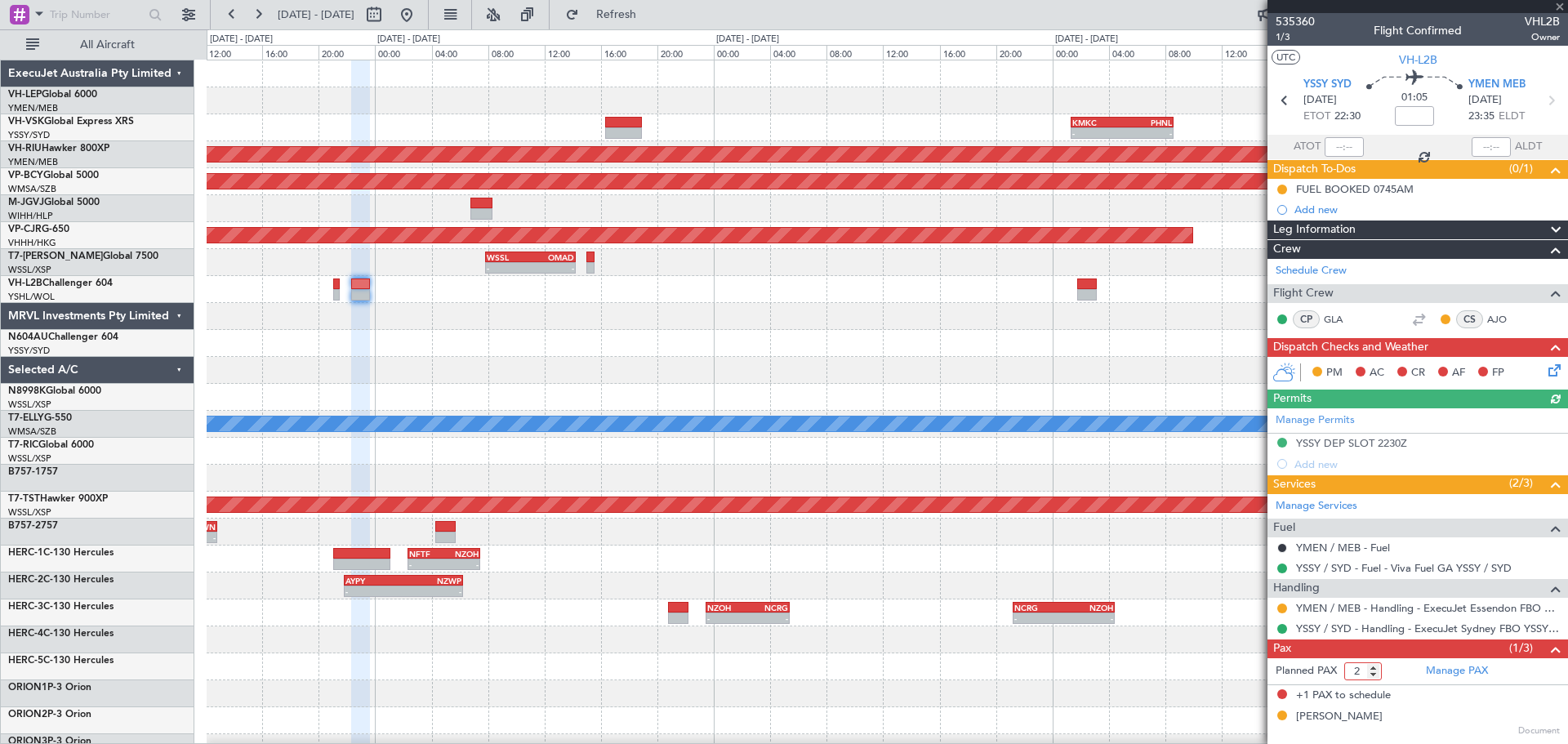
type input "2"
click at [1375, 676] on input "2" at bounding box center [1363, 671] width 37 height 18
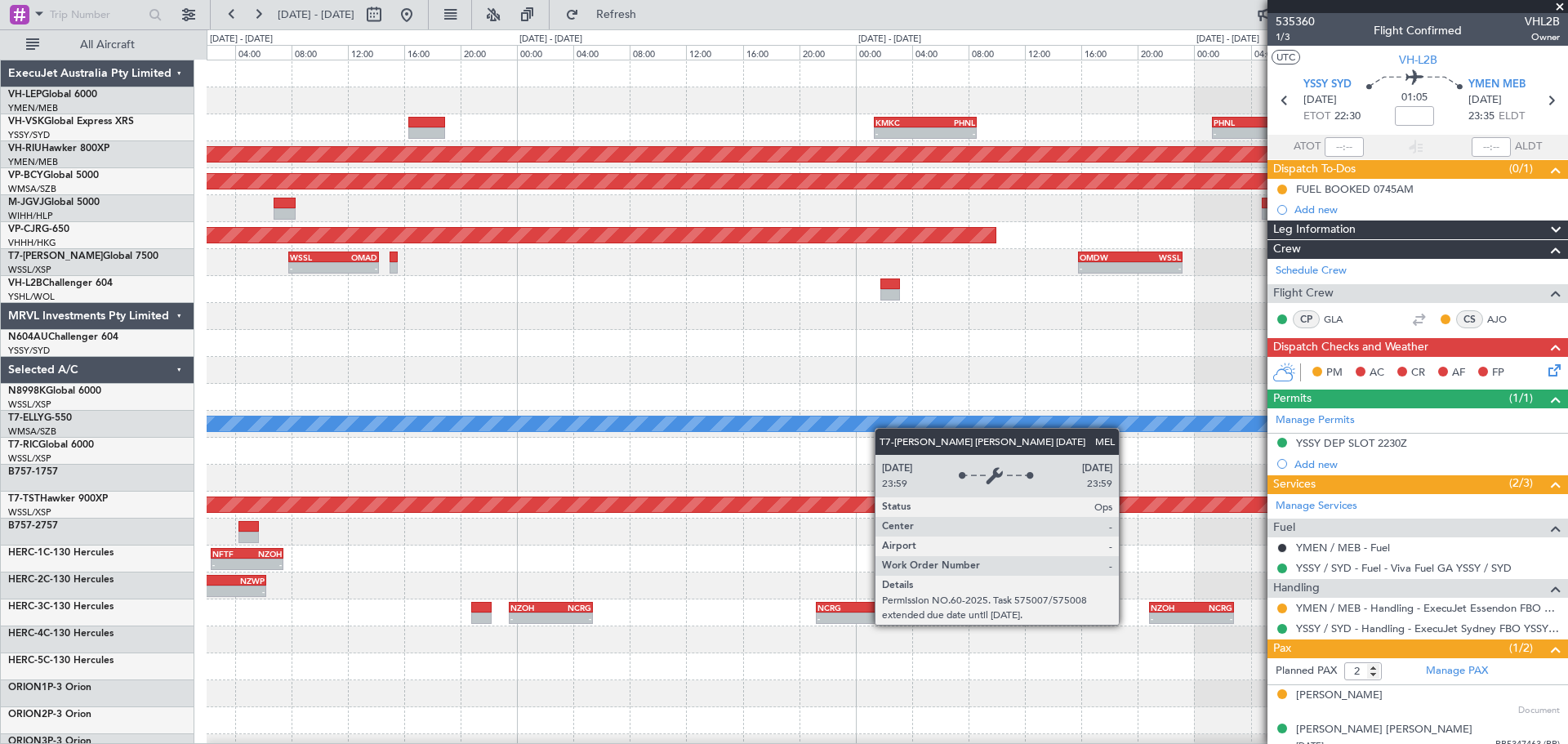
click at [390, 505] on div "- - KMKC 01:20 Z PHNL 08:35 Z - - PHNL 01:20 Z YSSY 11:20 Z Planned Maint Sydne…" at bounding box center [886, 505] width 1361 height 889
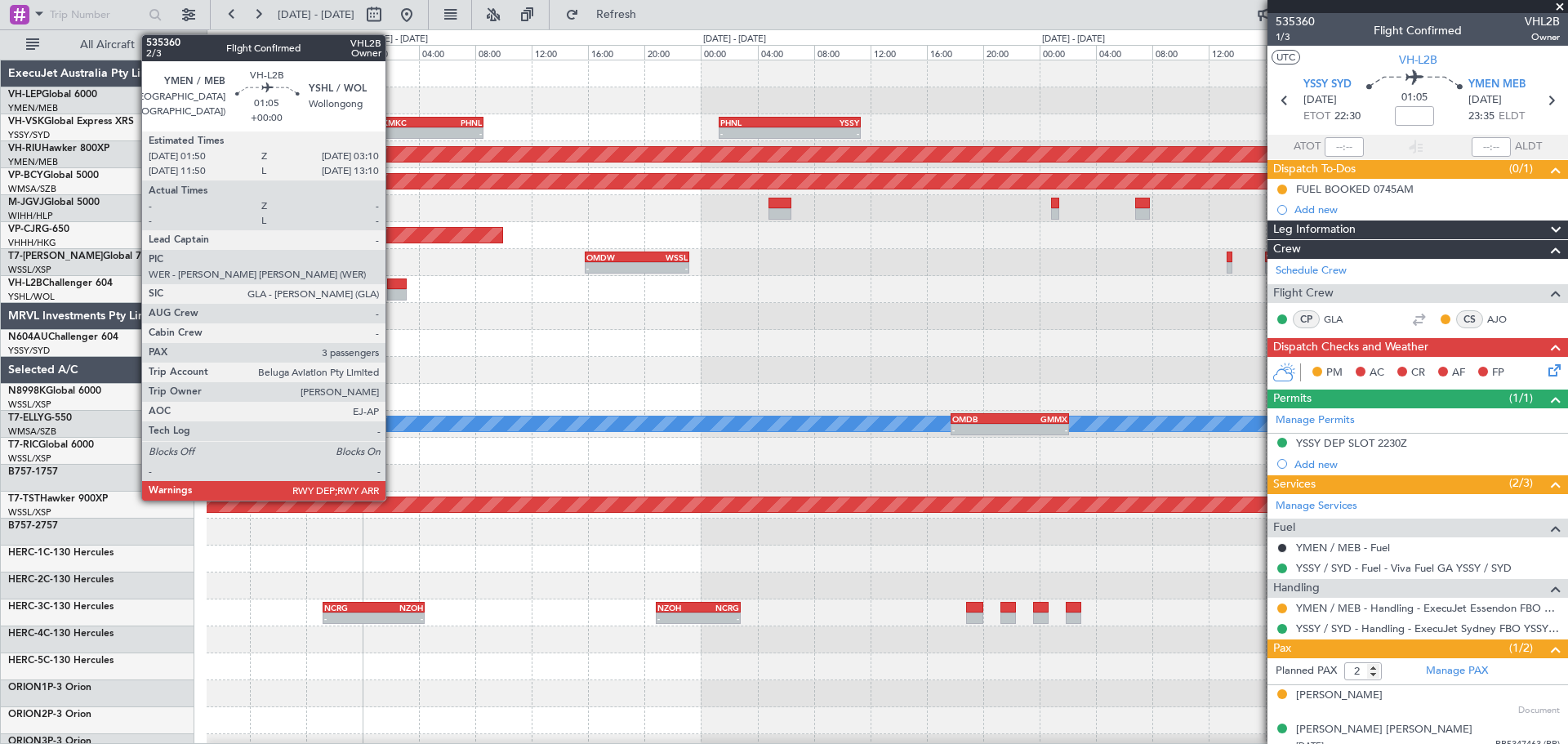
click at [393, 287] on div at bounding box center [397, 284] width 19 height 12
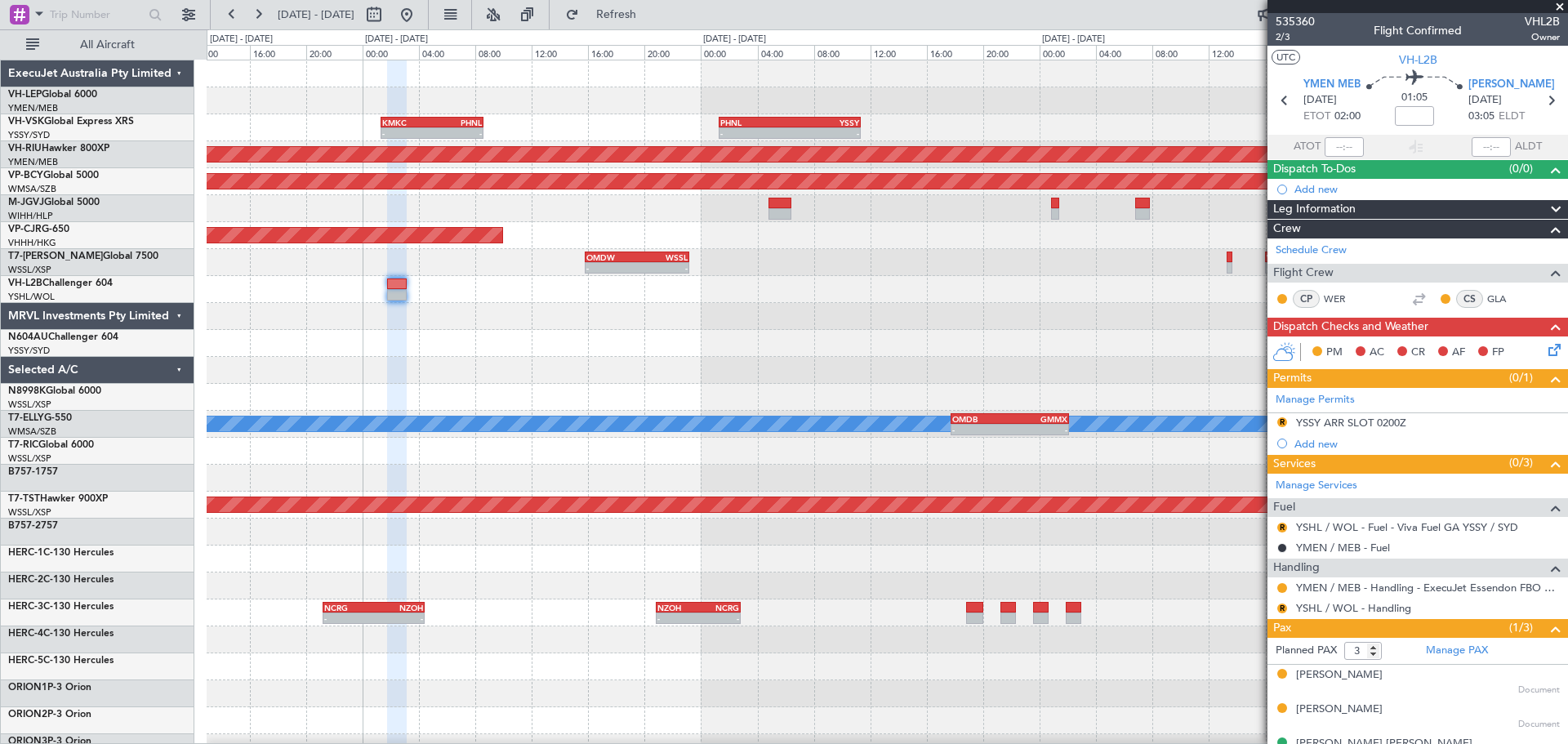
click at [1113, 389] on div "Planned Maint Sydney ([PERSON_NAME] Intl) - - KMKC 01:20 Z PHNL 08:35 Z - - PHN…" at bounding box center [886, 505] width 1361 height 889
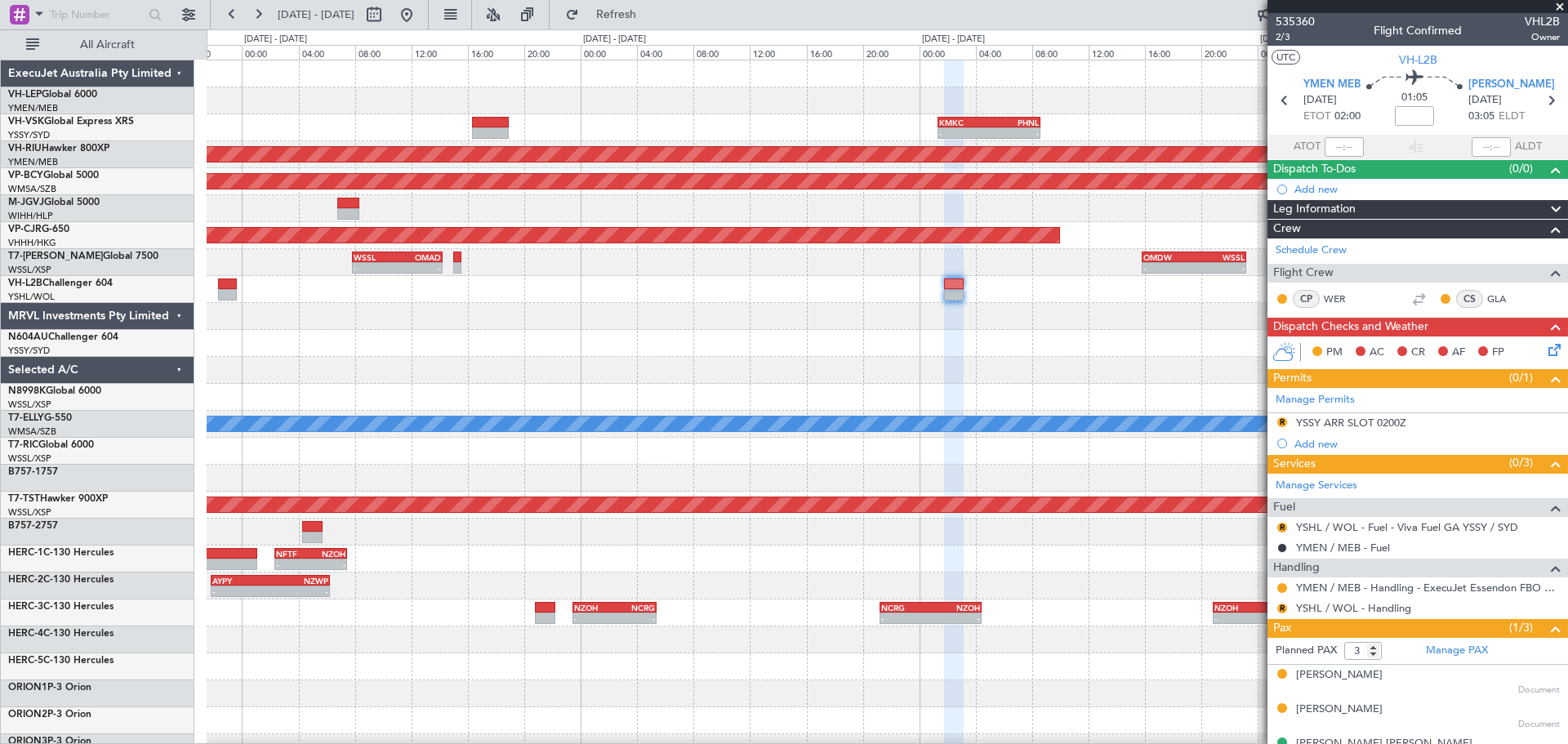
click at [1122, 335] on div "- - KMKC 01:20 Z PHNL 08:35 Z - - PHNL 01:20 Z YSSY 11:20 Z Planned Maint Sydne…" at bounding box center [886, 505] width 1361 height 889
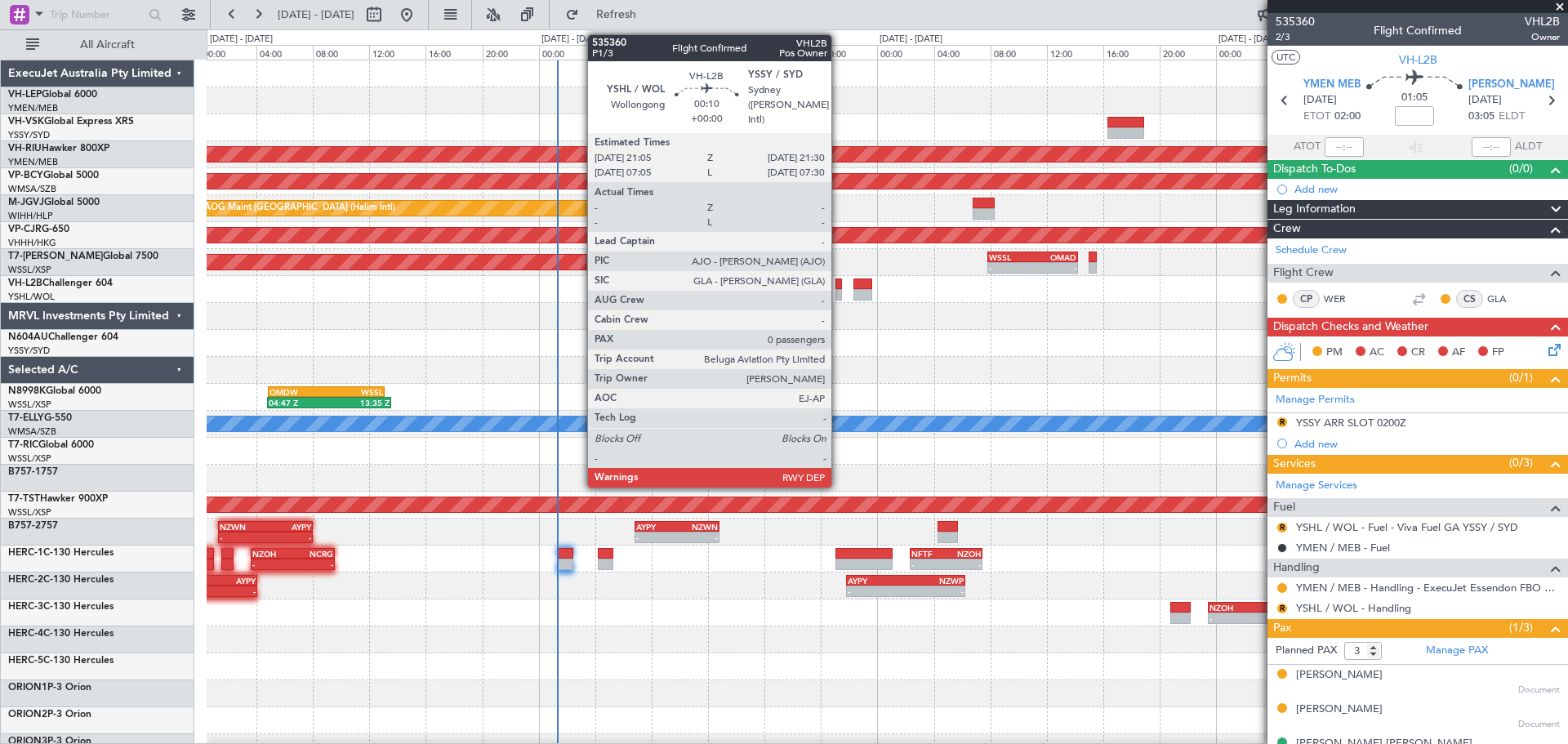
click at [839, 285] on div at bounding box center [838, 284] width 7 height 12
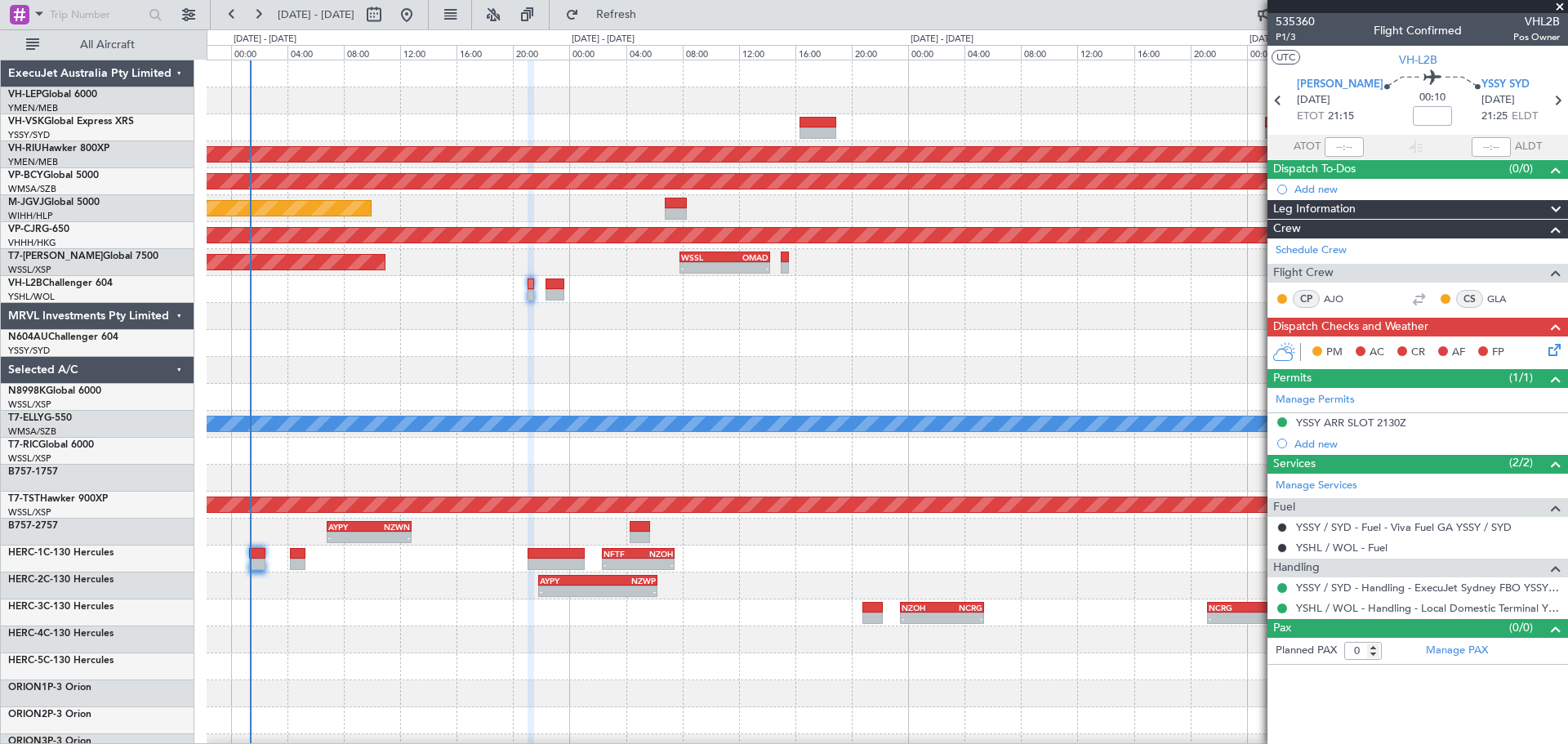
click at [831, 389] on div "- - KMKC 01:20 Z PHNL 08:35 Z - - PHNL 01:20 Z YSSY 11:20 Z Planned Maint [GEOG…" at bounding box center [886, 505] width 1361 height 889
click at [824, 374] on div "- - KMKC 01:20 Z PHNL 08:35 Z - - PHNL 01:20 Z YSSY 11:20 Z Planned Maint [GEOG…" at bounding box center [886, 505] width 1361 height 889
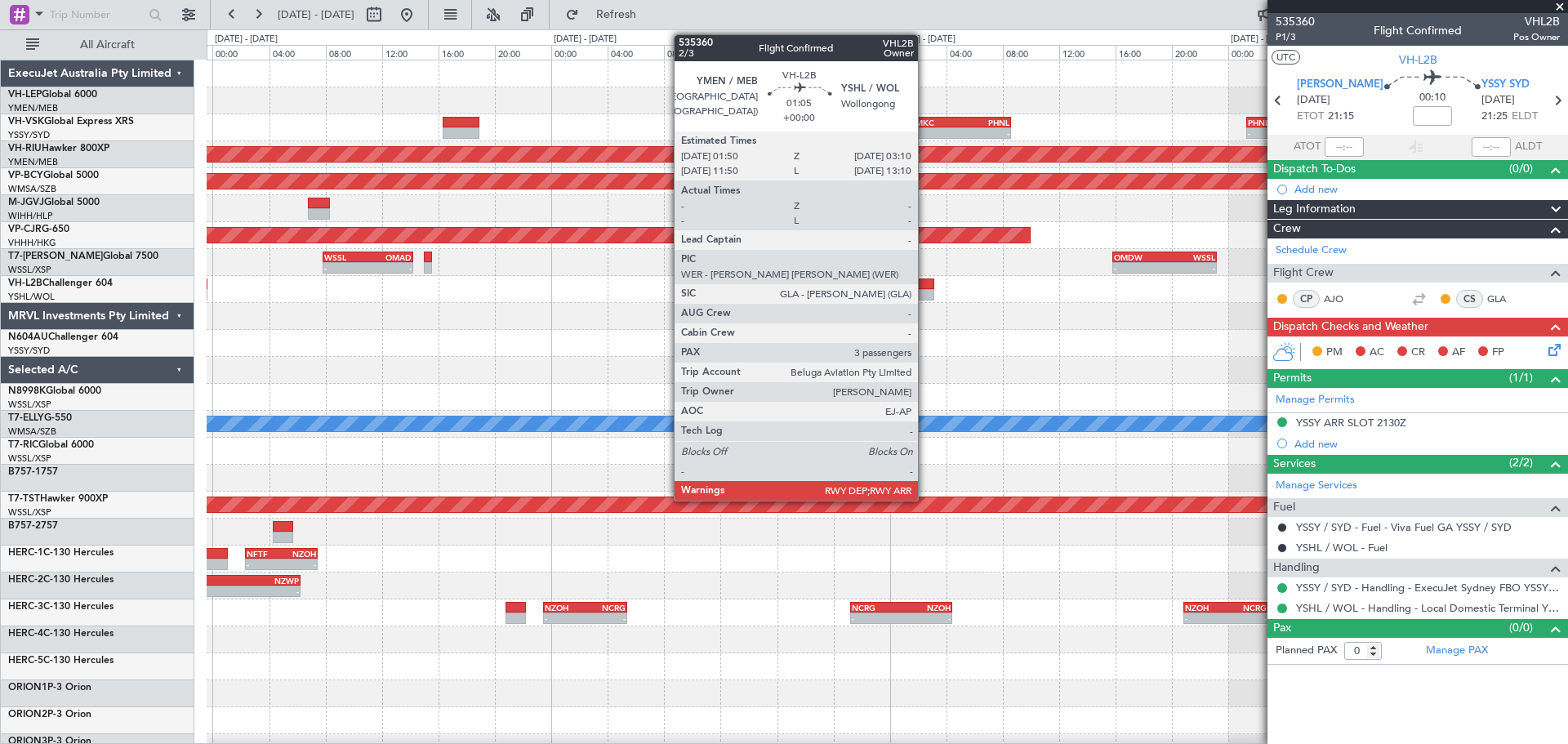
click at [926, 294] on div at bounding box center [925, 295] width 19 height 12
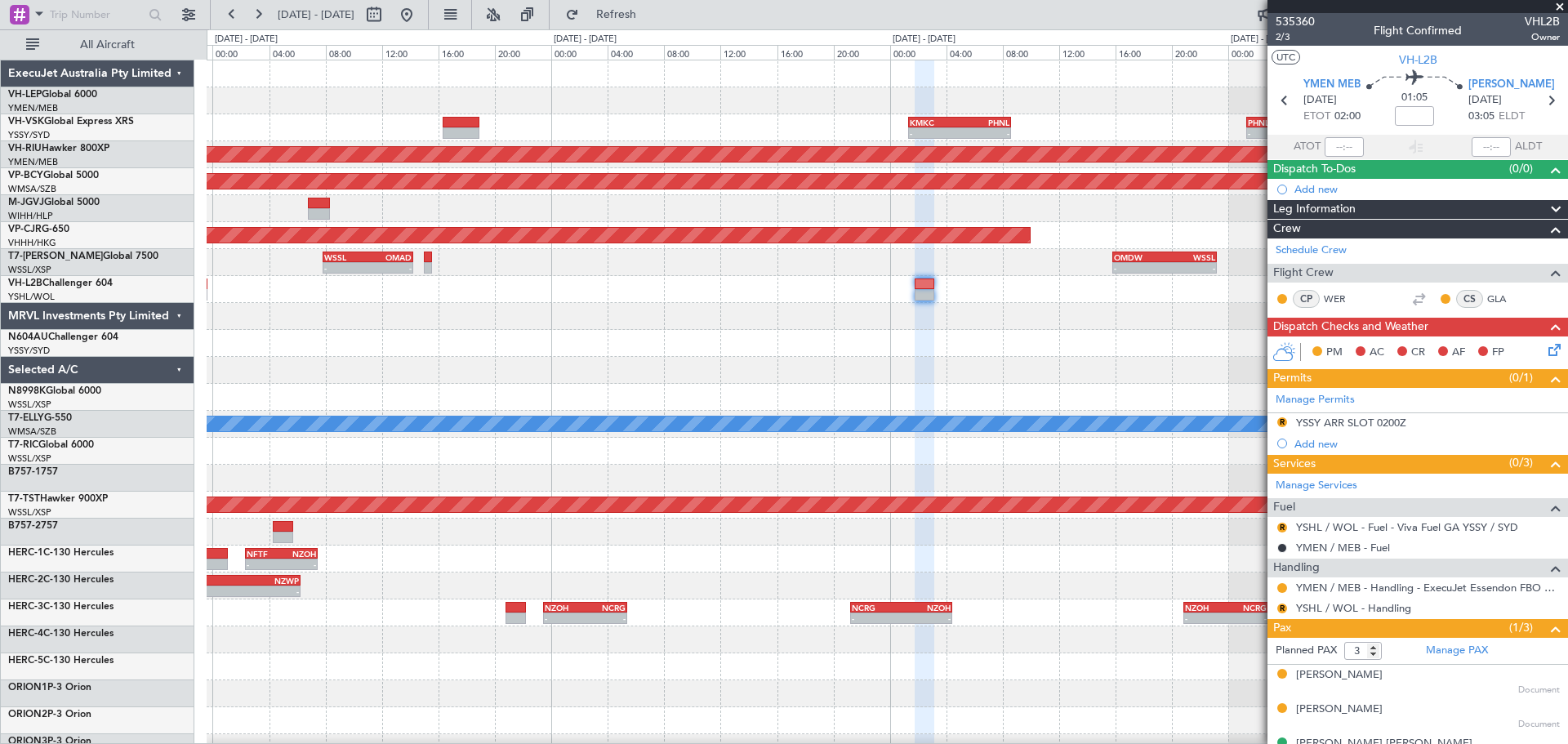
click at [873, 370] on div "- - KMKC 01:20 Z PHNL 08:35 Z - - PHNL 01:20 Z YSSY 11:20 Z Planned Maint Sydne…" at bounding box center [886, 505] width 1361 height 889
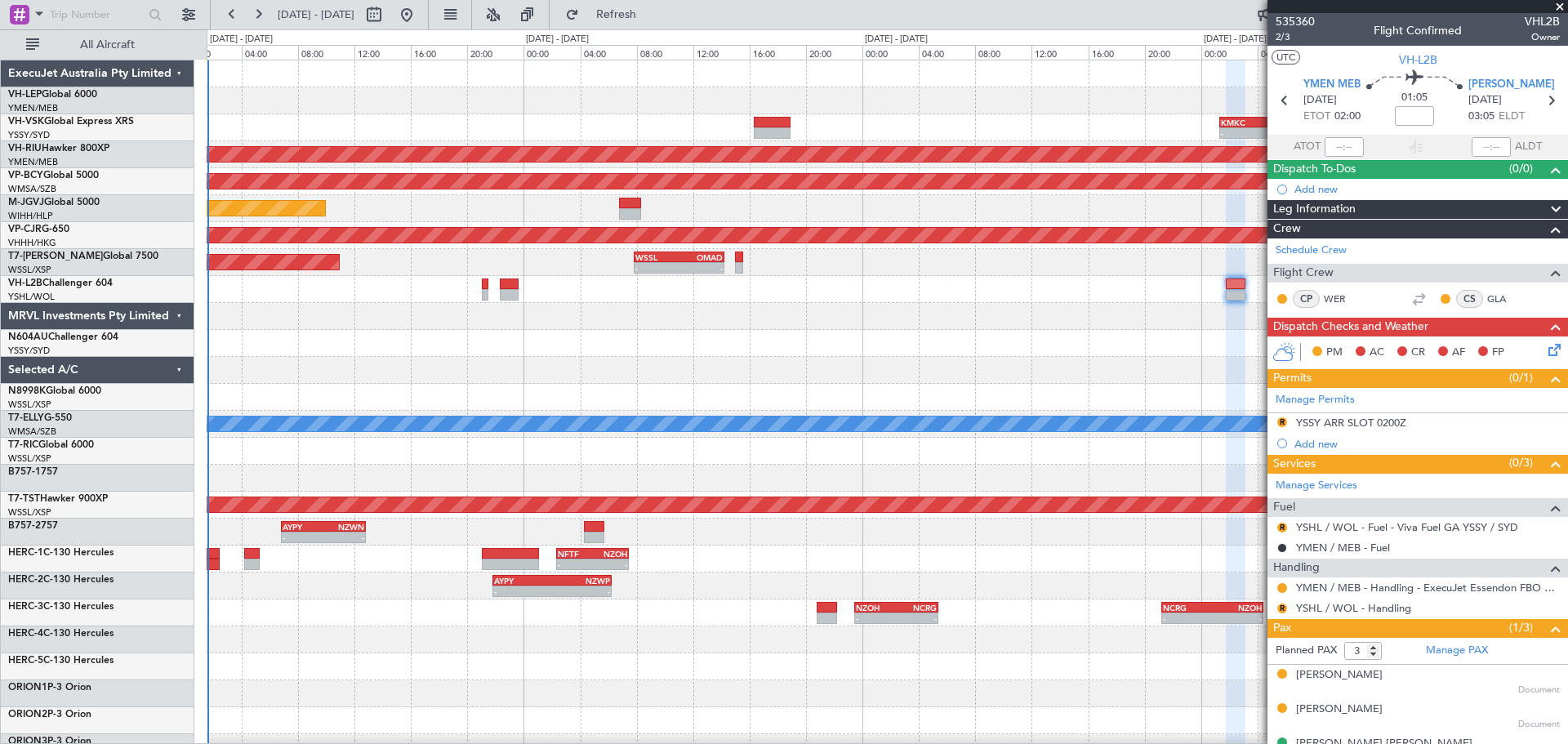
click at [661, 364] on div "- - KMKC 01:20 Z PHNL 08:35 Z - - PHNL 01:20 Z YSSY 11:20 Z Planned Maint [GEOG…" at bounding box center [886, 505] width 1361 height 889
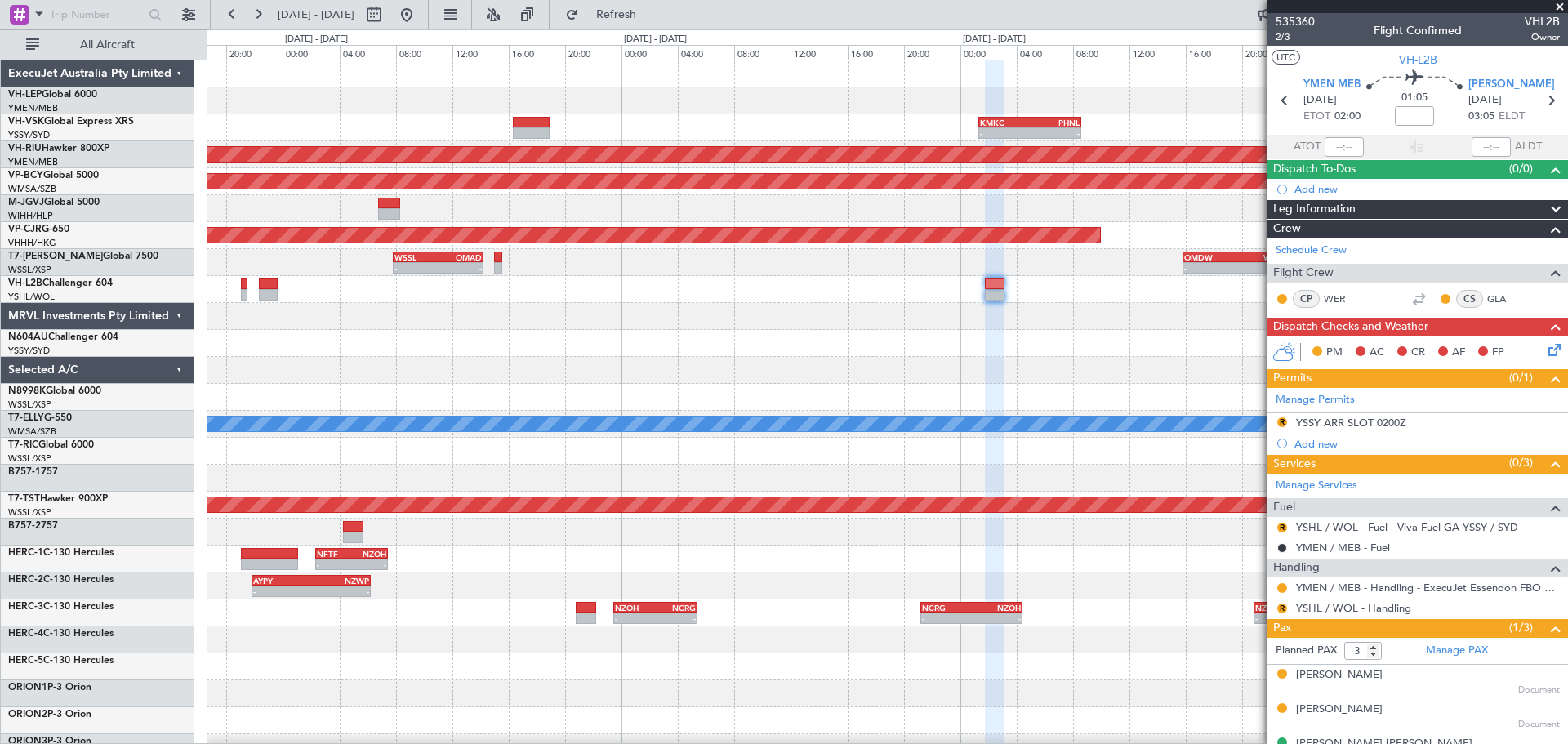
click at [724, 395] on div "- - KMKC 01:20 Z PHNL 08:35 Z - - PHNL 01:20 Z YSSY 11:20 Z Planned Maint [GEOG…" at bounding box center [886, 505] width 1361 height 889
click at [658, 423] on div "- - KMKC 01:20 Z PHNL 08:35 Z - - PHNL 01:20 Z YSSY 11:20 Z Planned Maint [GEOG…" at bounding box center [886, 505] width 1361 height 889
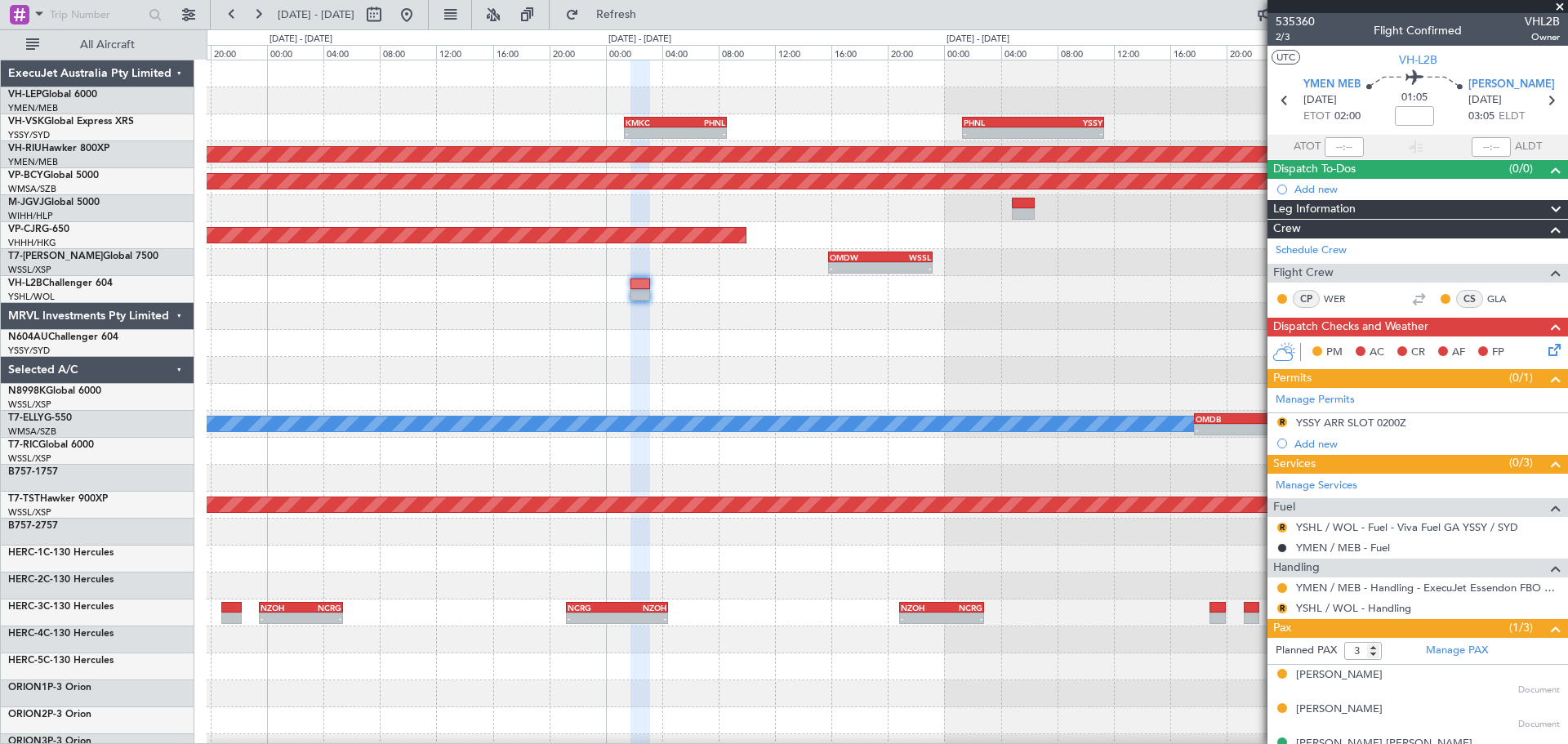
click at [737, 352] on div at bounding box center [886, 344] width 1361 height 27
click at [948, 412] on div "- - KMKC 01:20 Z PHNL 08:35 Z - - PHNL 01:20 Z YSSY 11:20 Z Planned Maint Sydne…" at bounding box center [886, 505] width 1361 height 889
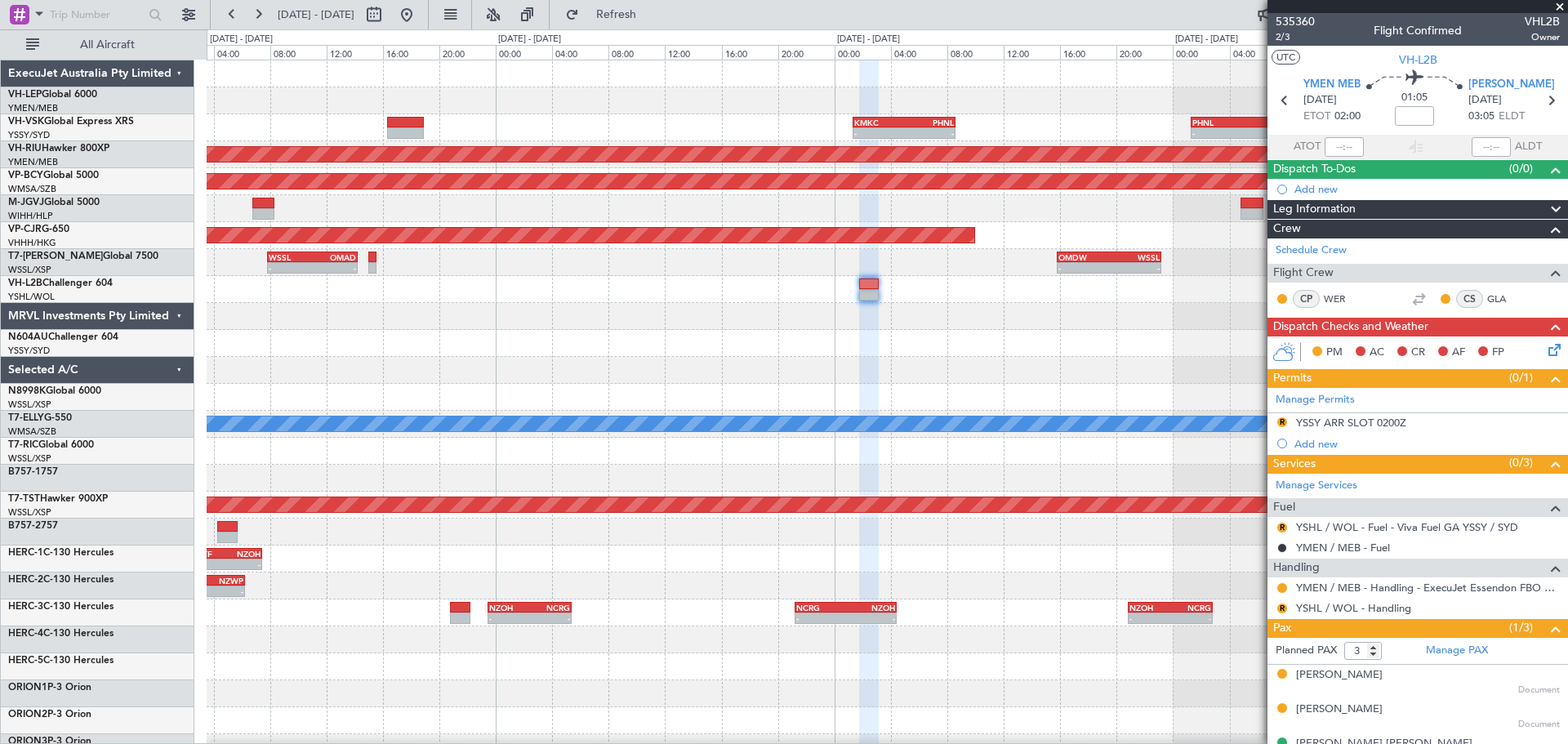
click at [982, 412] on div "- - KMKC 01:20 Z PHNL 08:35 Z - - PHNL 01:20 Z YSSY 11:20 Z Planned Maint Sydne…" at bounding box center [886, 505] width 1361 height 889
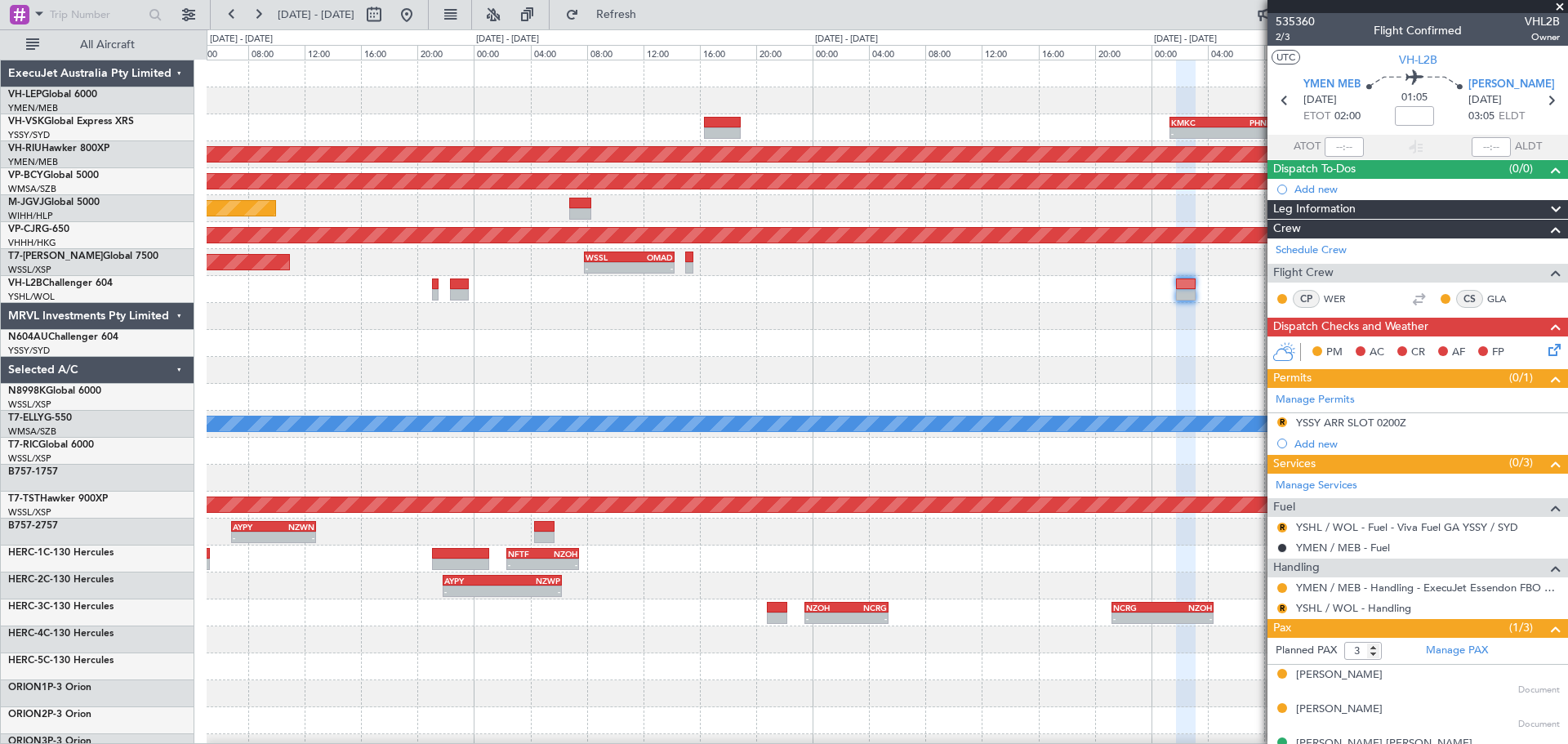
click at [971, 383] on div at bounding box center [886, 371] width 1361 height 27
click at [1018, 372] on div at bounding box center [886, 371] width 1361 height 27
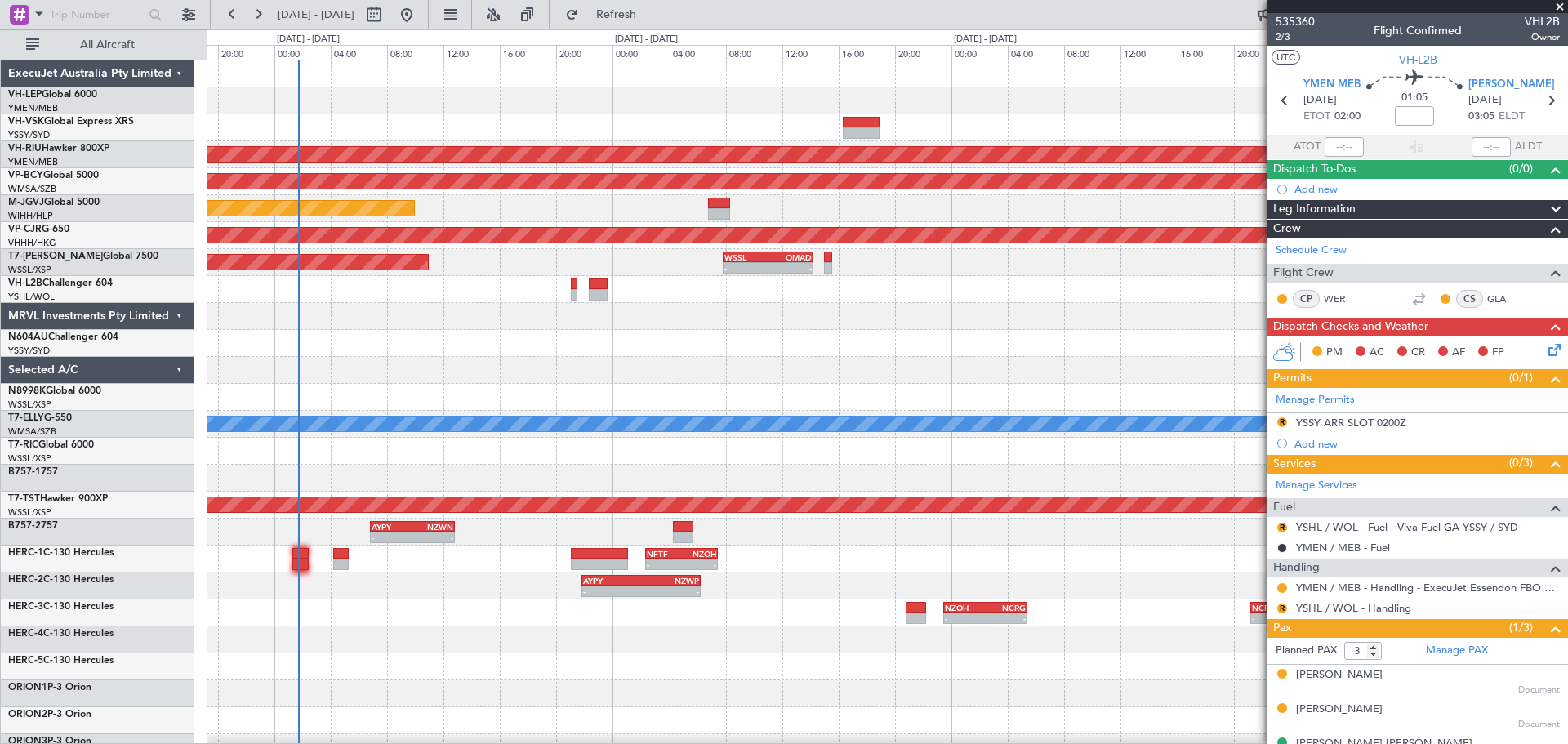
click at [971, 363] on div at bounding box center [886, 371] width 1361 height 27
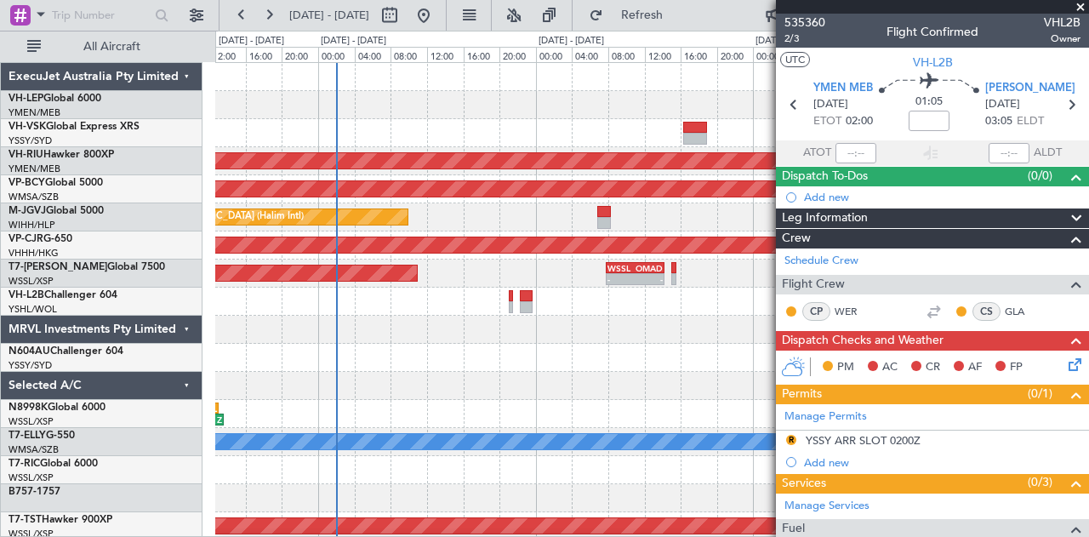
click at [1082, 6] on span at bounding box center [1080, 7] width 17 height 15
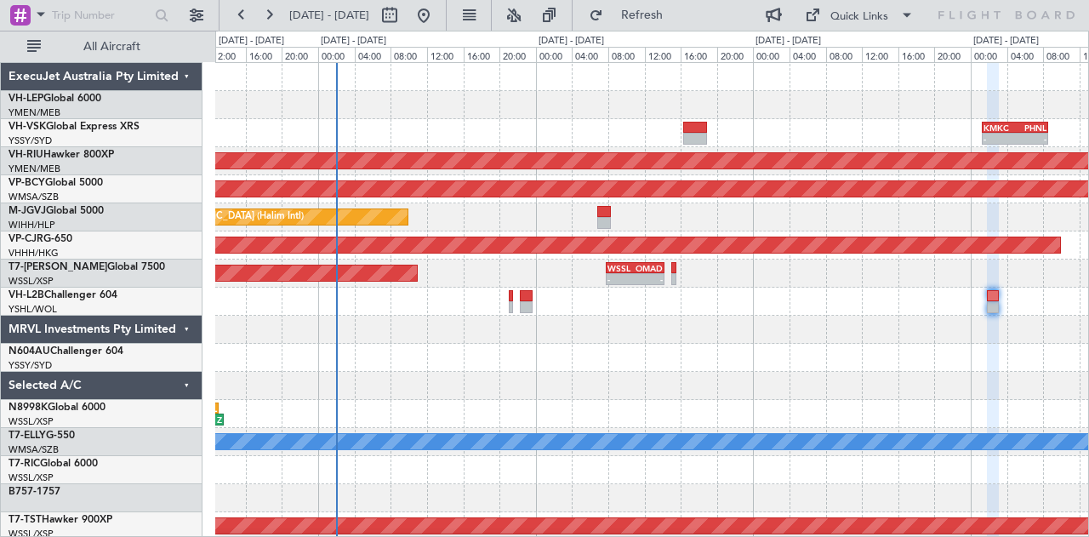
type input "0"
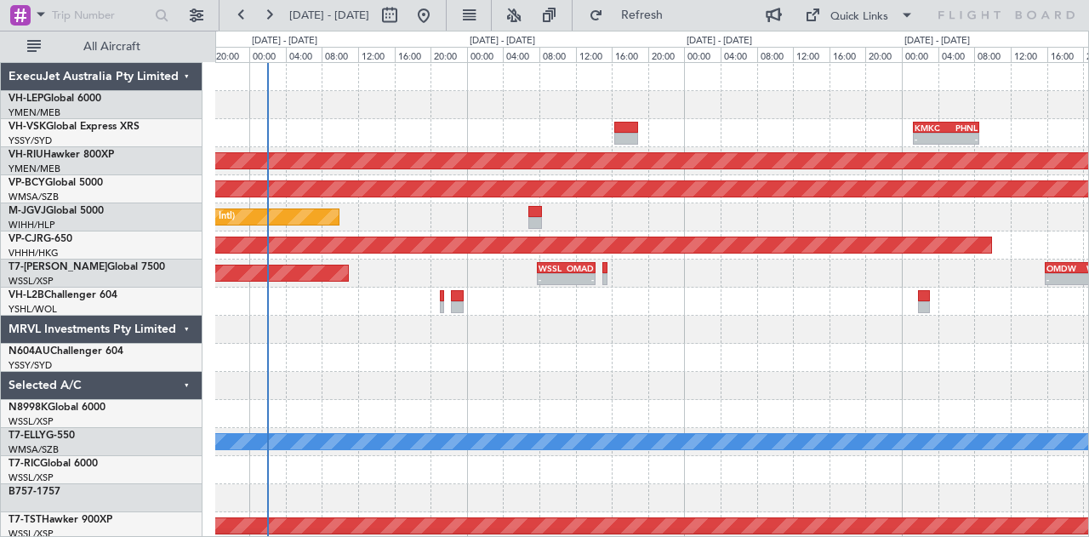
click at [783, 324] on div "- - KMKC 01:20 Z PHNL 08:35 Z - - PHNL 01:20 Z YSSY 11:20 Z Planned Maint [GEOG…" at bounding box center [652, 526] width 874 height 926
click at [562, 498] on div at bounding box center [652, 498] width 874 height 28
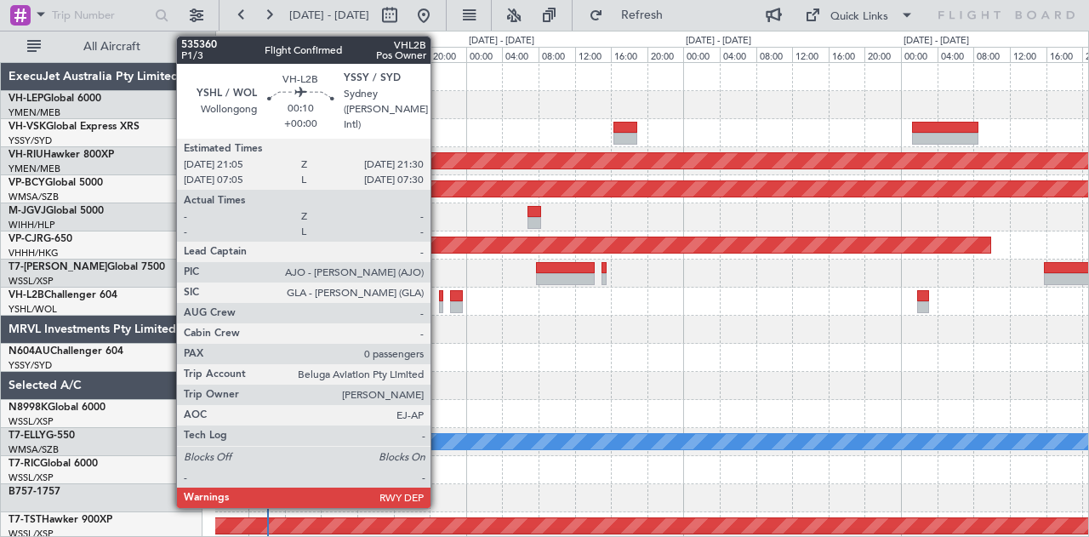
click at [439, 294] on div at bounding box center [441, 296] width 4 height 12
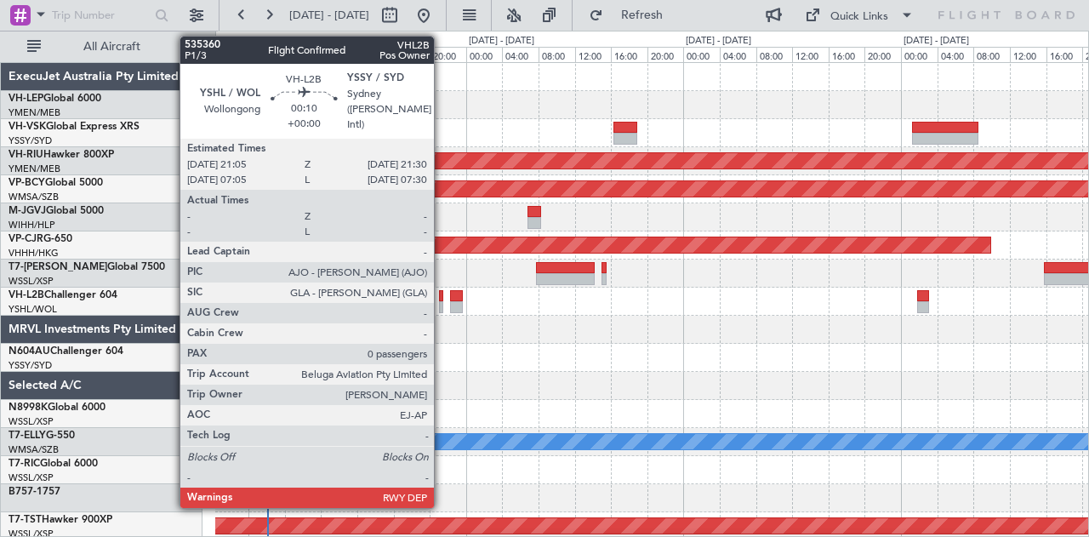
click at [442, 303] on div at bounding box center [441, 307] width 4 height 12
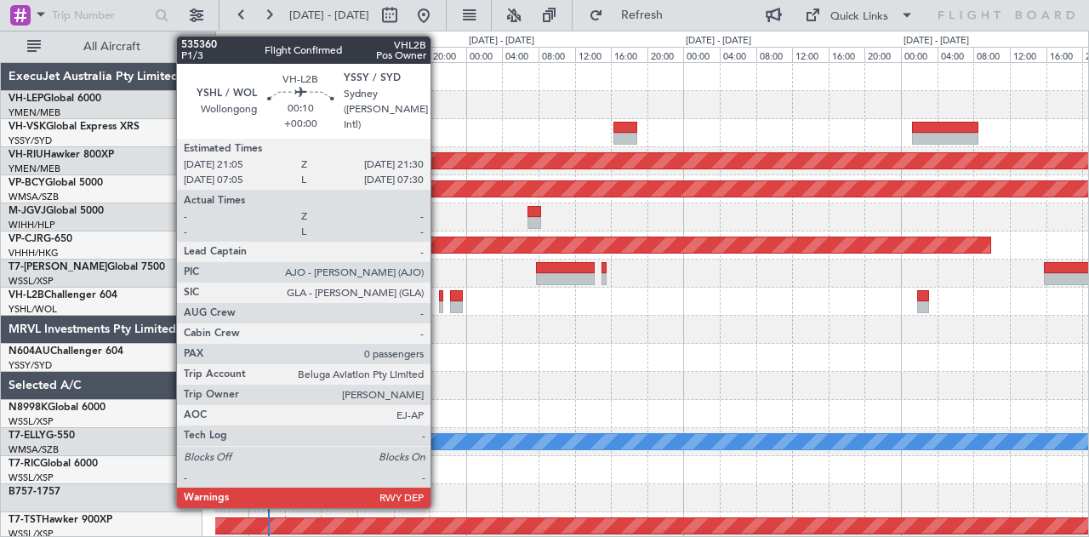
click at [439, 305] on div at bounding box center [441, 307] width 4 height 12
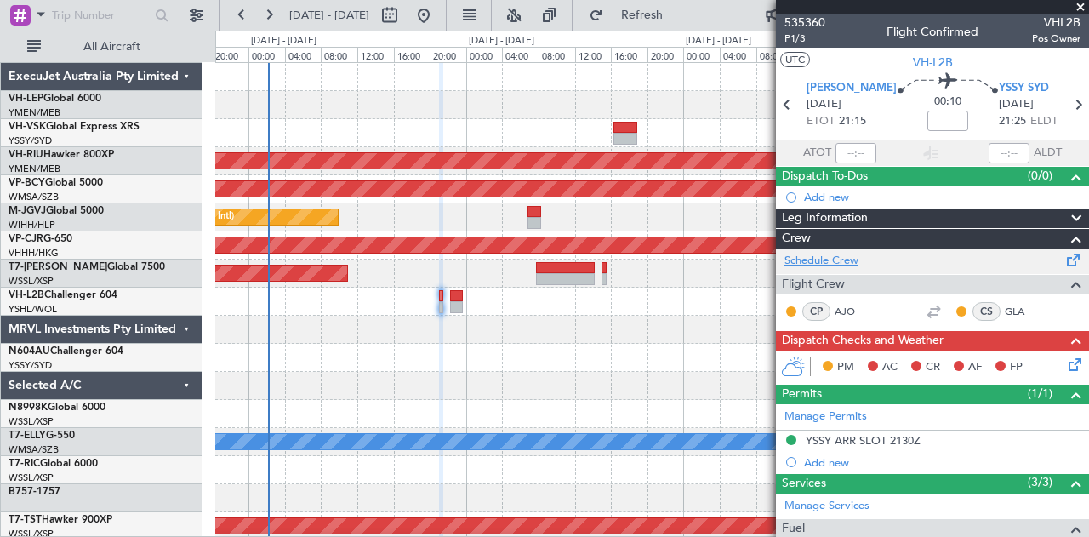
click at [807, 253] on link "Schedule Crew" at bounding box center [821, 261] width 74 height 17
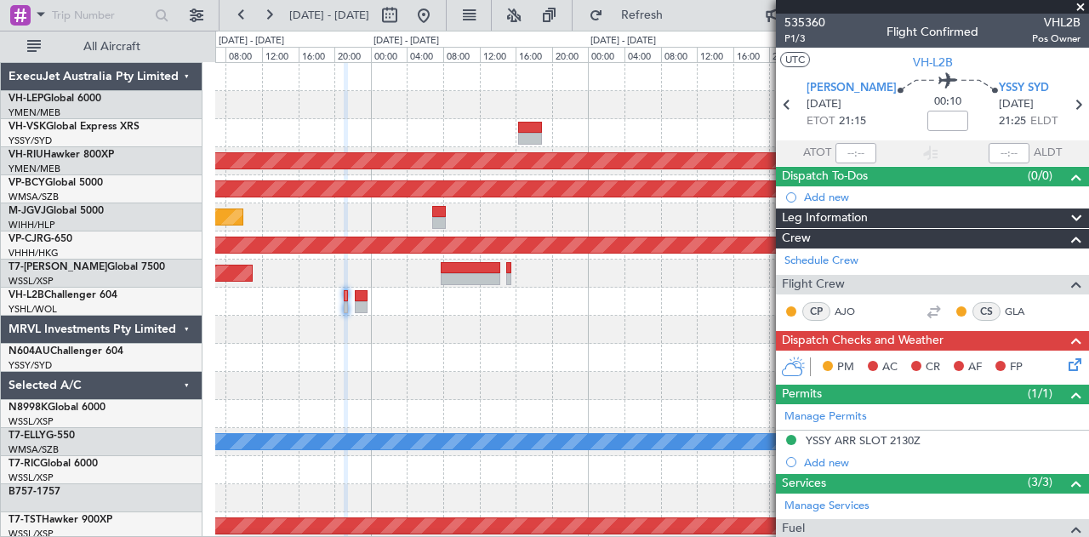
click at [449, 126] on div "- - PHNL 01:20 Z YSSY 11:20 Z" at bounding box center [652, 133] width 874 height 28
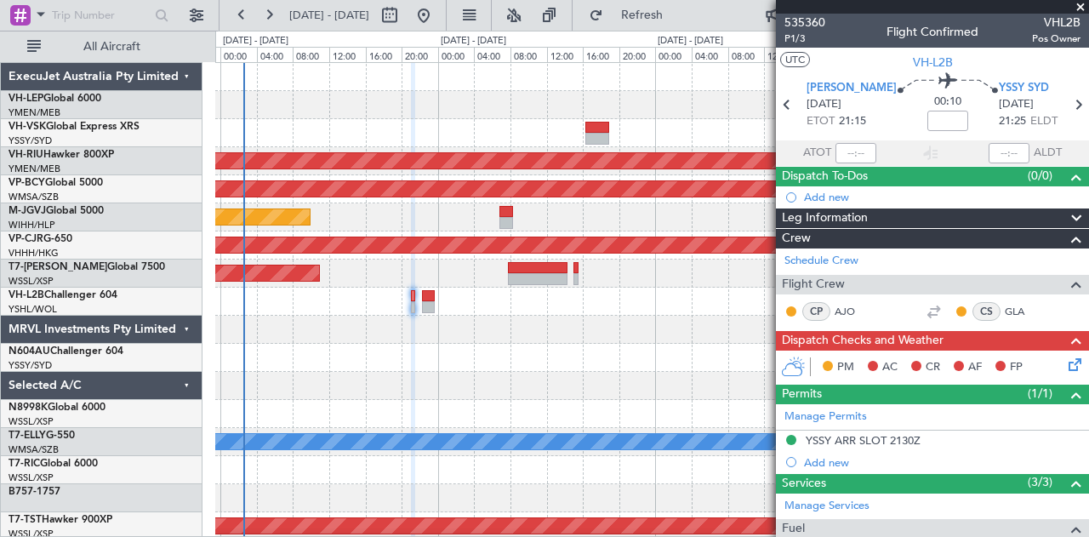
click at [551, 389] on div "- - PHNL 01:20 Z YSSY 11:20 Z Planned Maint [GEOGRAPHIC_DATA] ([GEOGRAPHIC_DATA…" at bounding box center [652, 526] width 874 height 926
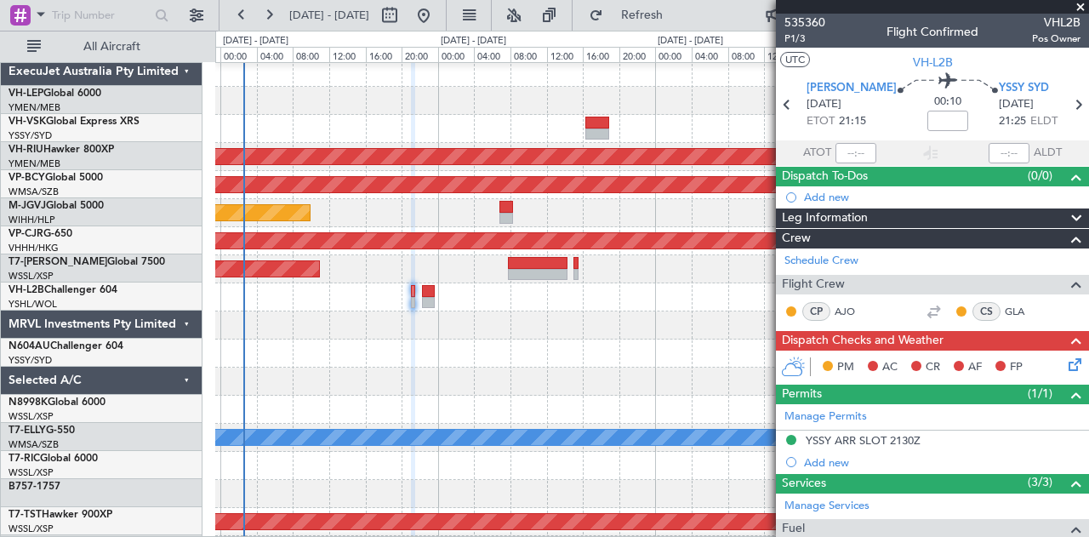
click at [702, 366] on div at bounding box center [652, 353] width 874 height 28
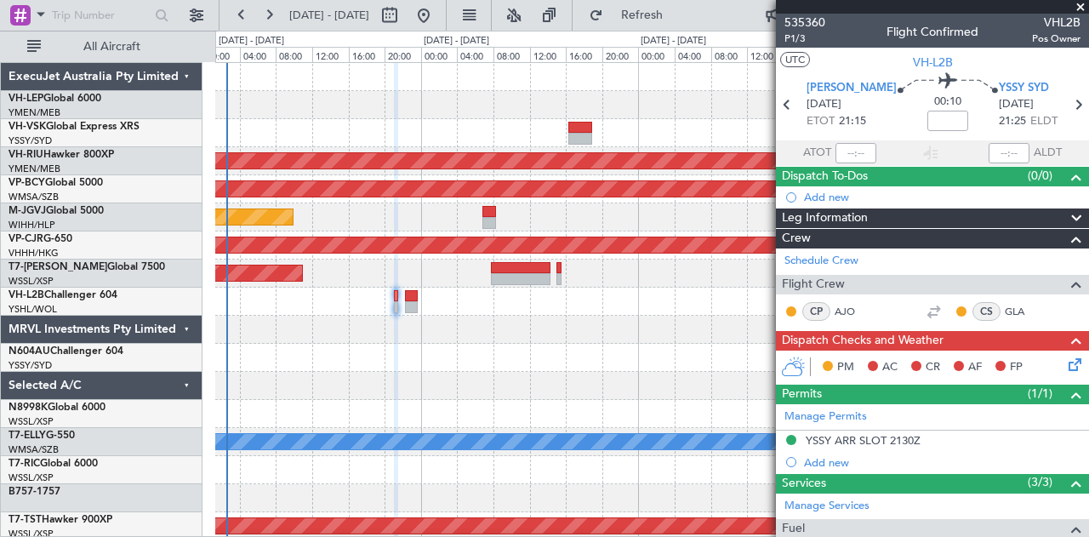
click at [606, 412] on div "- - PHNL 01:20 Z YSSY 11:20 Z Planned Maint [GEOGRAPHIC_DATA] ([GEOGRAPHIC_DATA…" at bounding box center [652, 526] width 874 height 926
click at [606, 412] on div "04:47 Z 13:35 Z OMDW 04:50 Z WSSL 13:05 Z" at bounding box center [652, 414] width 874 height 28
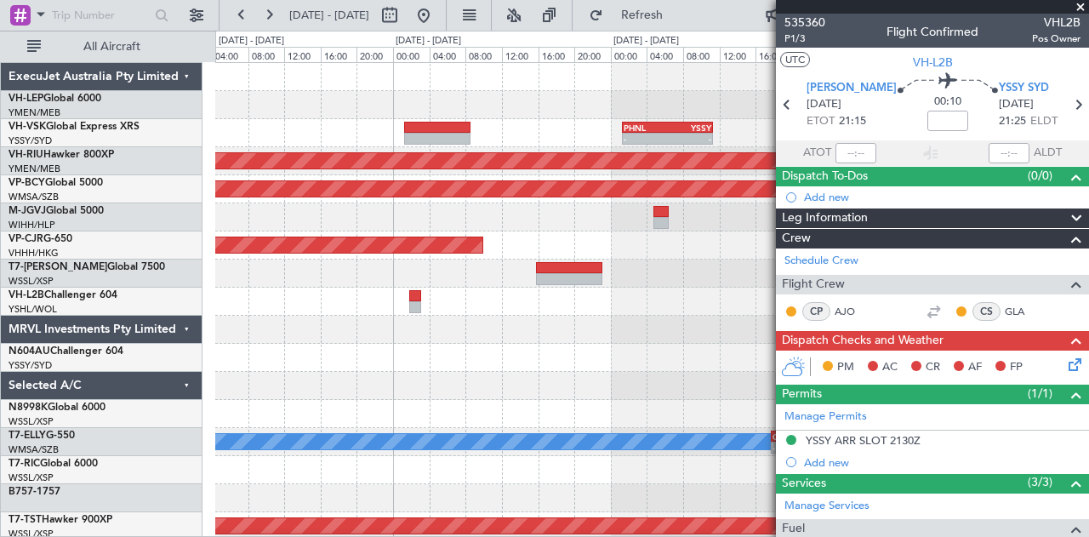
click at [202, 530] on div "- - PHNL 01:20 Z YSSY 11:20 Z Planned Maint Sydney ([PERSON_NAME] Intl) Planned…" at bounding box center [544, 284] width 1089 height 506
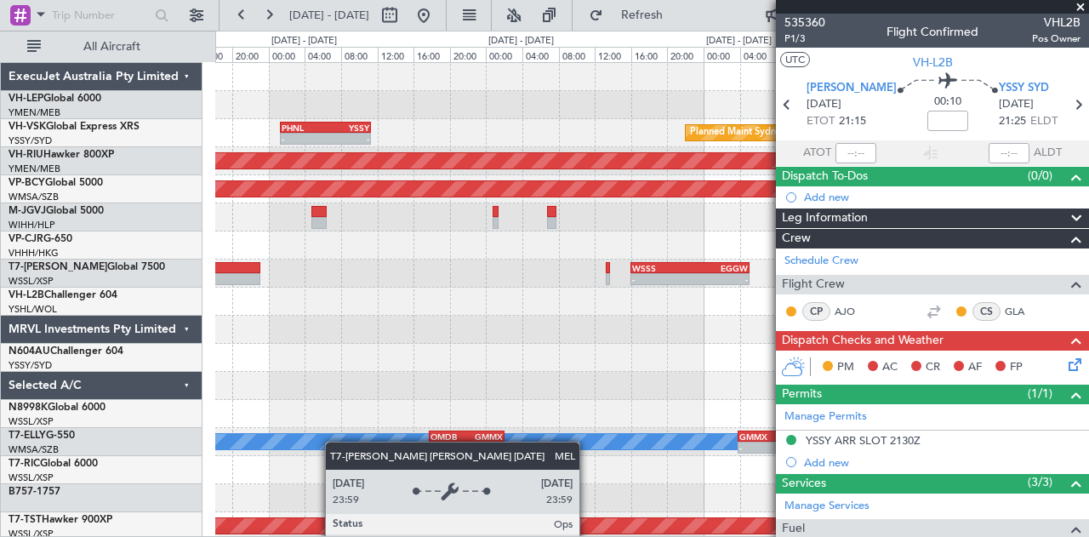
click at [327, 444] on div "- - PHNL 01:20 Z YSSY 11:20 Z Planned Maint Sydney ([PERSON_NAME] Intl) Planned…" at bounding box center [652, 526] width 874 height 926
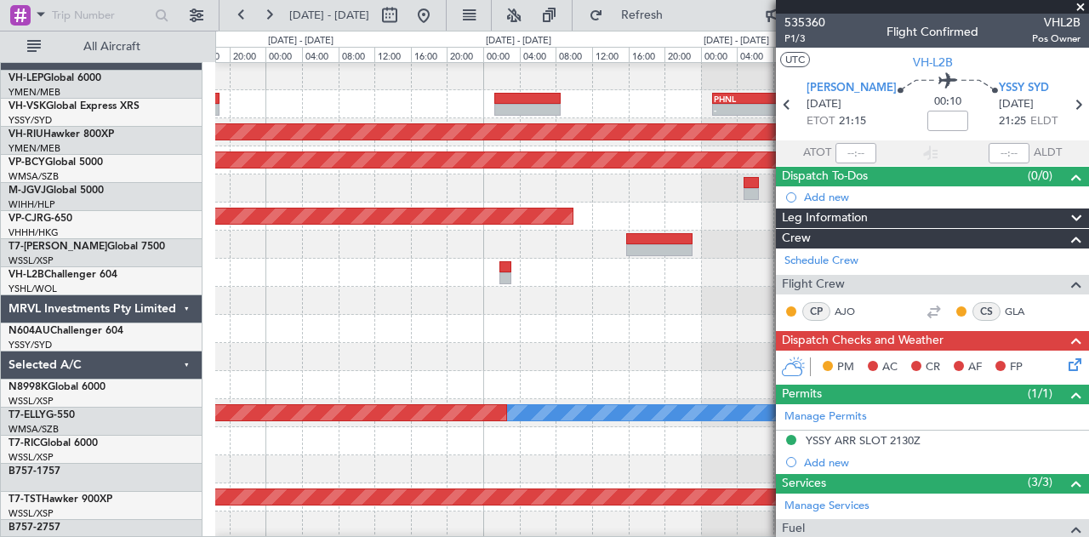
scroll to position [28, 0]
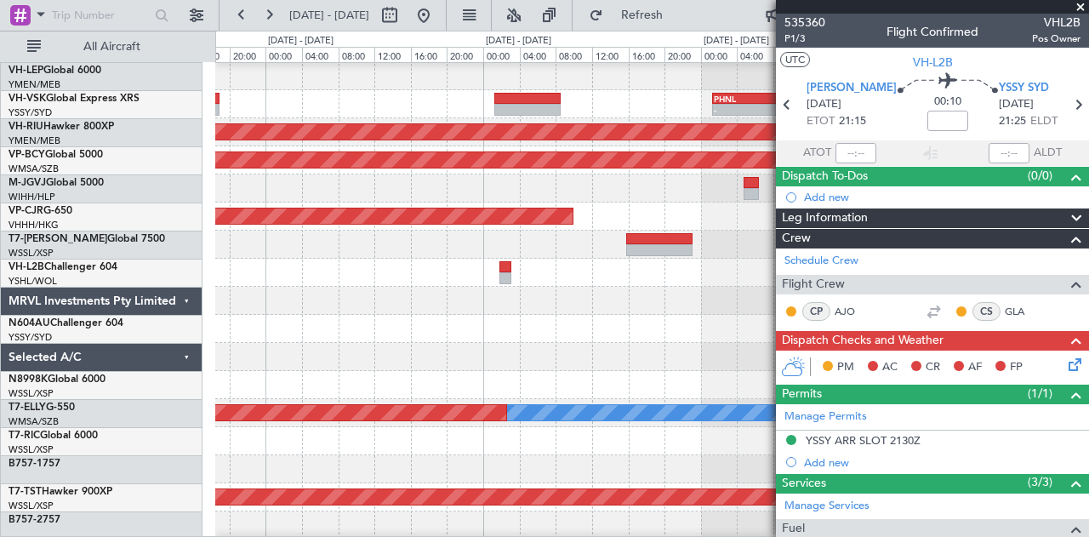
click at [761, 316] on div at bounding box center [652, 329] width 874 height 28
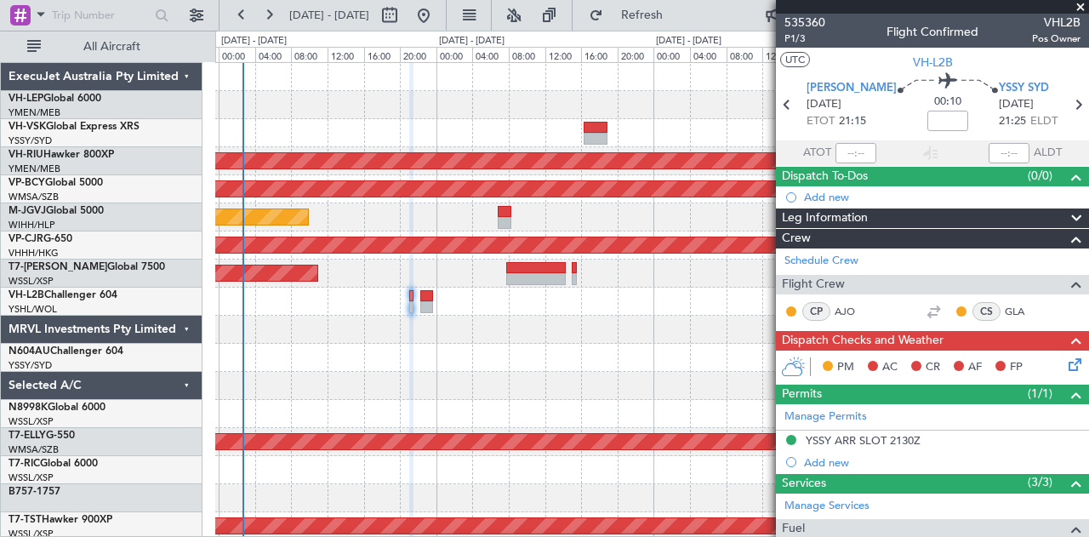
click at [516, 365] on div "- - PHNL 01:20 Z YSSY 11:20 Z Planned Maint Melbourne (Essendon) Unplanned Main…" at bounding box center [652, 526] width 874 height 926
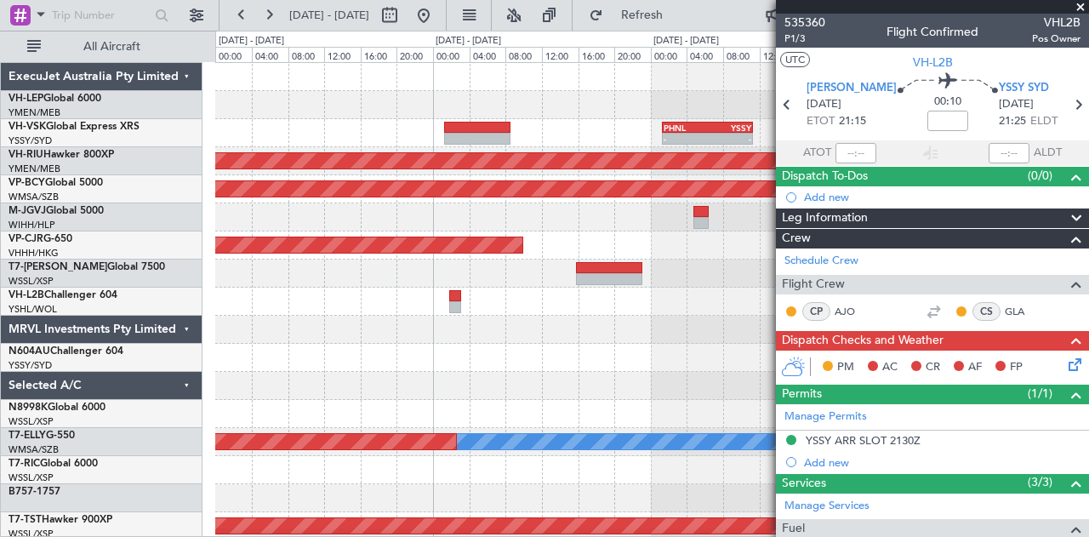
click at [249, 464] on div "- - PHNL 01:20 Z YSSY 11:20 Z Planned Maint Sydney (Kingsford Smith Intl) Plann…" at bounding box center [652, 526] width 874 height 926
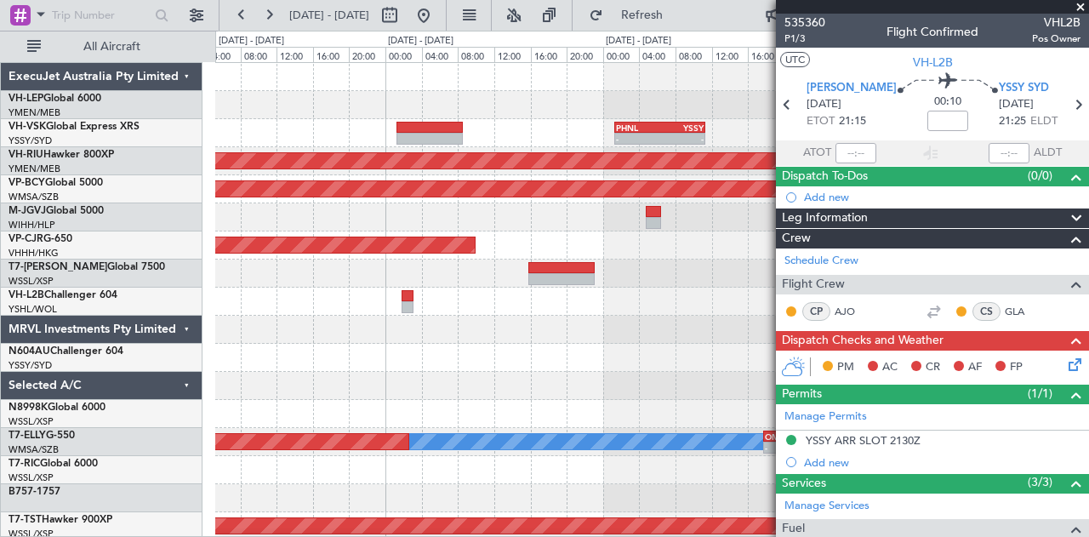
click at [650, 339] on div at bounding box center [652, 330] width 874 height 28
click at [932, 378] on div "PM AC CR AF FP" at bounding box center [932, 368] width 313 height 34
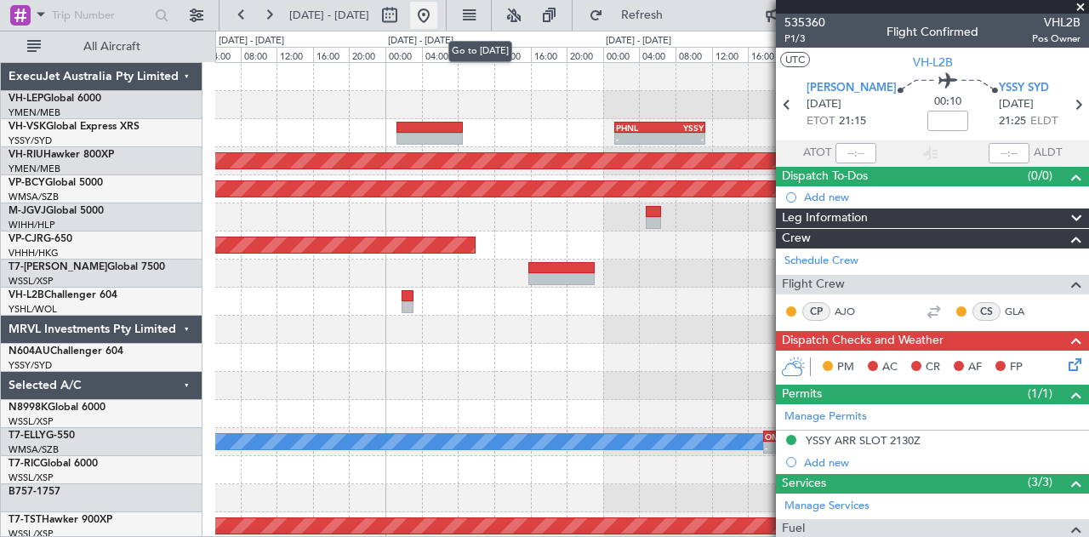
click at [437, 12] on button at bounding box center [423, 15] width 27 height 27
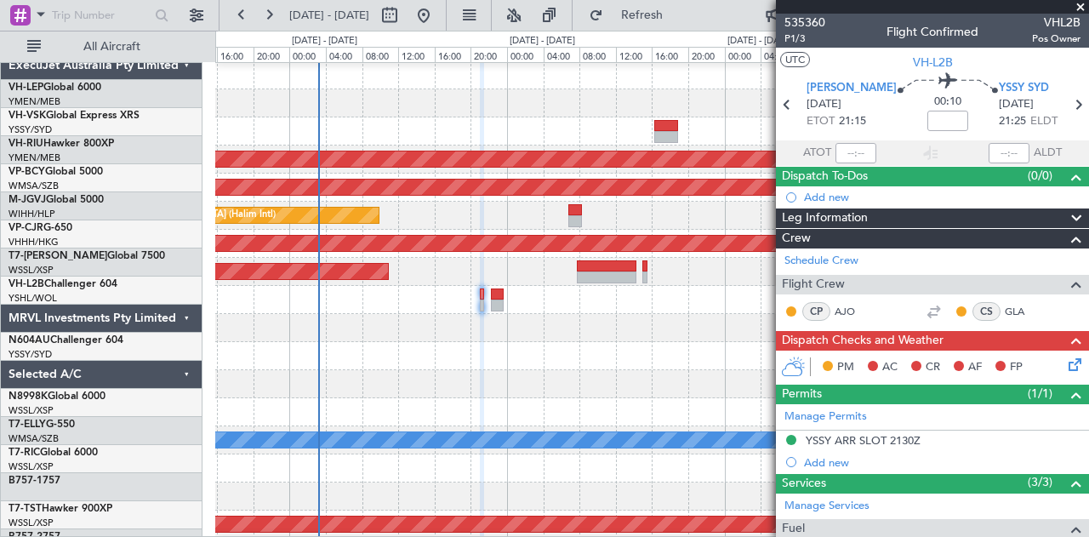
scroll to position [2, 0]
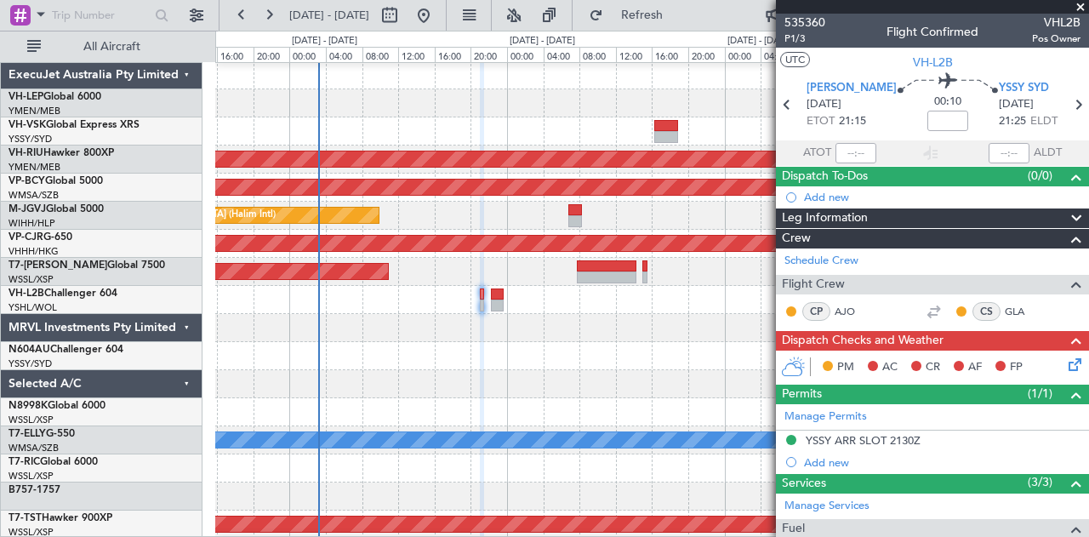
click at [364, 321] on div at bounding box center [652, 328] width 874 height 28
click at [669, 486] on div at bounding box center [652, 496] width 874 height 28
